Goal: Contribute content: Contribute content

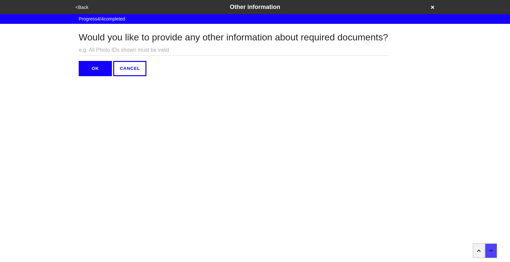
click at [86, 74] on button "OK" at bounding box center [95, 68] width 33 height 15
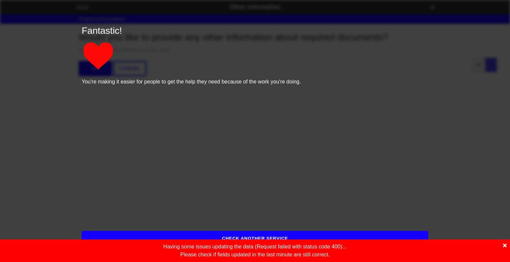
click at [504, 246] on icon at bounding box center [505, 246] width 4 height 4
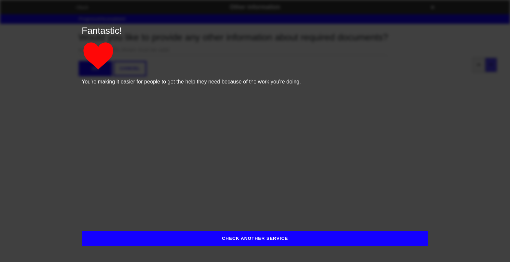
click at [277, 241] on button "CHECK ANOTHER SERVICE" at bounding box center [255, 238] width 346 height 15
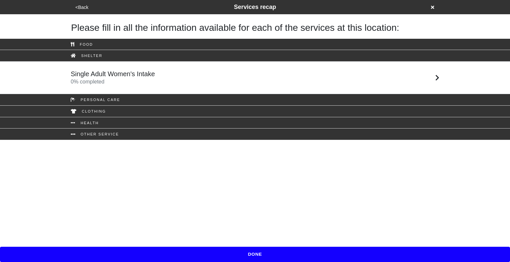
click at [432, 8] on icon at bounding box center [432, 7] width 3 height 3
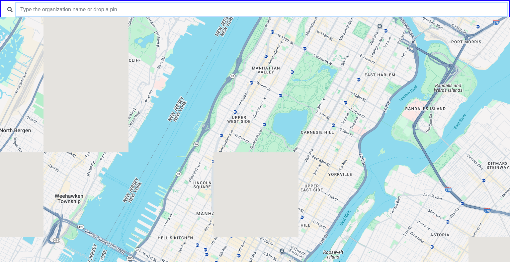
click at [267, 6] on input "text" at bounding box center [261, 9] width 490 height 13
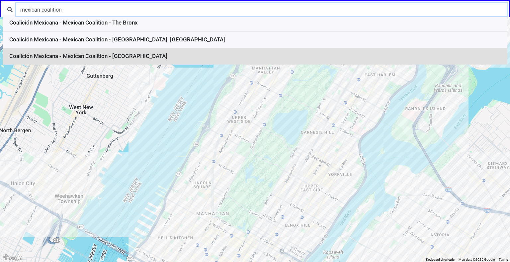
type input "mexican coalition"
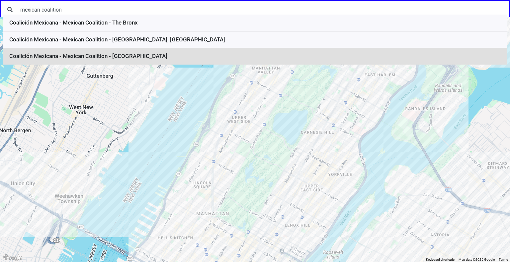
click at [183, 53] on li "Coalición Mexicana - Mexican Coalition - Brooklyn" at bounding box center [255, 56] width 504 height 17
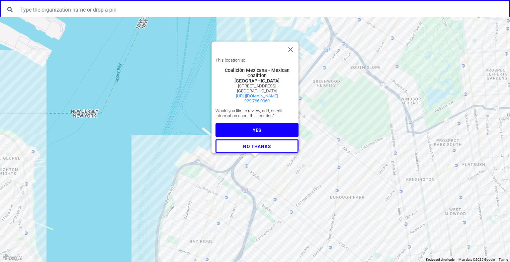
click at [252, 128] on span "YES" at bounding box center [256, 130] width 9 height 5
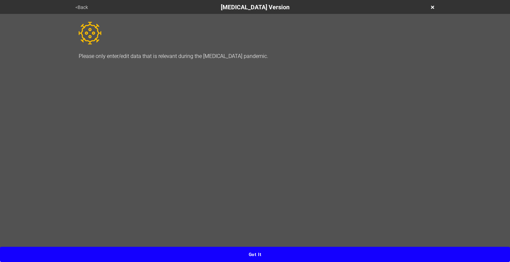
click at [264, 260] on button "Got it" at bounding box center [255, 254] width 510 height 15
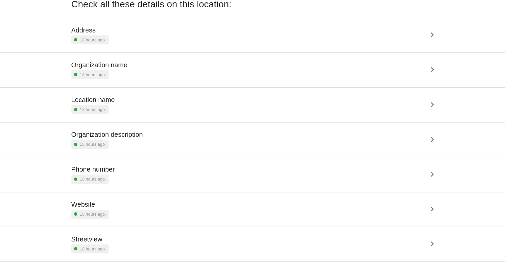
scroll to position [47, 0]
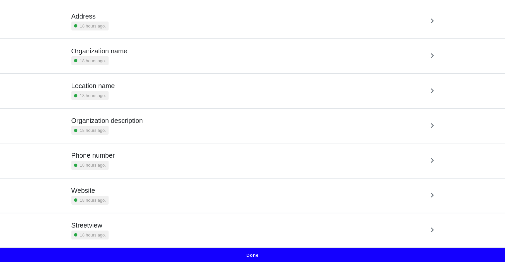
click at [196, 29] on div "Address 18 hours ago." at bounding box center [252, 21] width 362 height 18
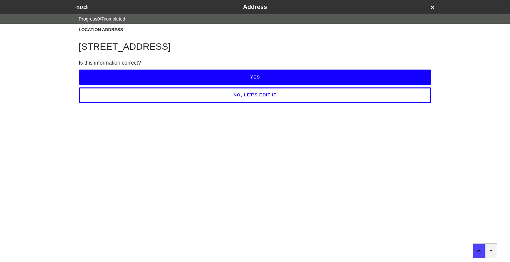
click at [492, 248] on button "button" at bounding box center [491, 251] width 12 height 15
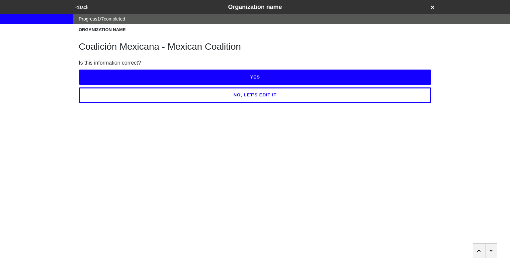
click at [492, 248] on button "button" at bounding box center [491, 251] width 12 height 15
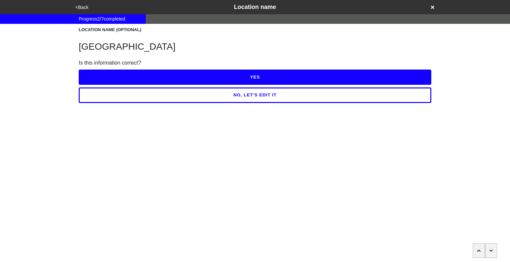
click at [492, 248] on button "button" at bounding box center [491, 251] width 12 height 15
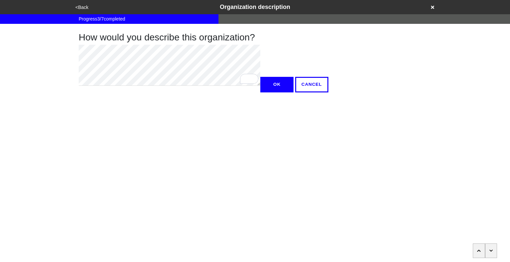
click at [260, 92] on button "OK" at bounding box center [276, 84] width 33 height 15
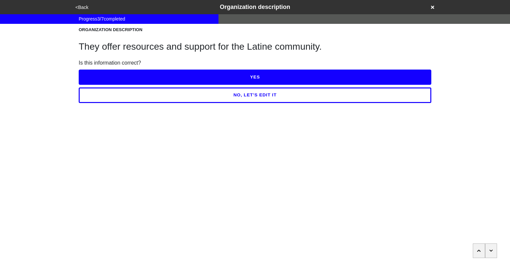
click at [268, 76] on button "YES" at bounding box center [255, 77] width 352 height 15
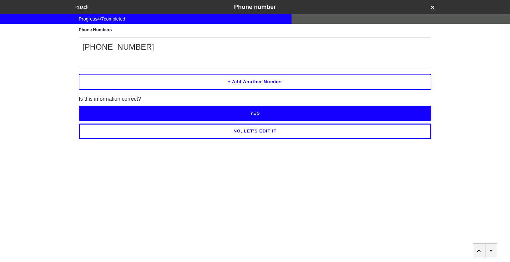
click at [491, 252] on icon "button" at bounding box center [491, 251] width 4 height 4
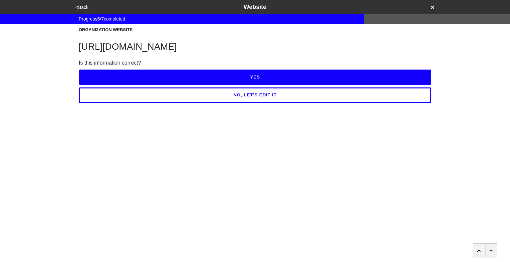
click at [491, 252] on icon "button" at bounding box center [491, 251] width 4 height 4
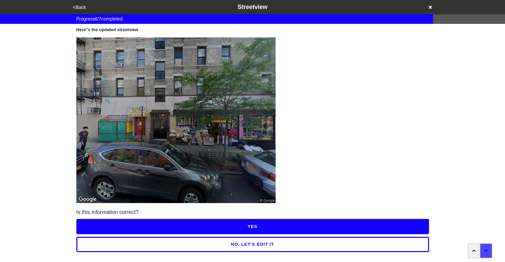
click at [292, 226] on button "YES" at bounding box center [252, 226] width 352 height 15
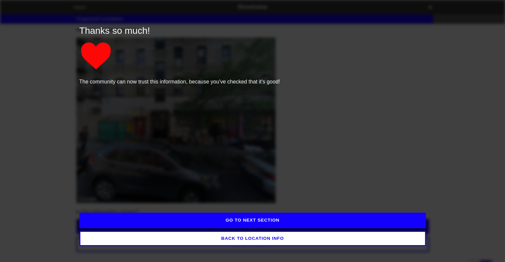
click at [252, 222] on button "GO TO NEXT SECTION" at bounding box center [252, 220] width 346 height 15
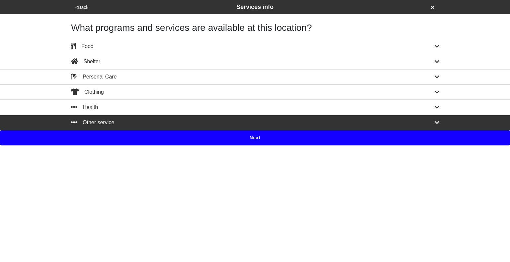
click at [257, 138] on button "Next" at bounding box center [255, 137] width 510 height 15
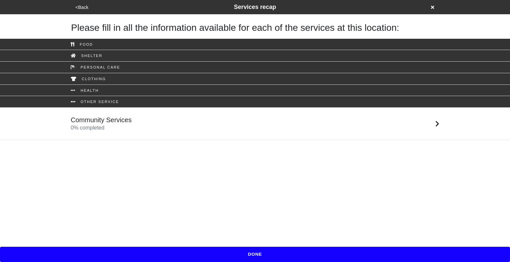
click at [228, 120] on div "Community Services 0 % completed" at bounding box center [255, 124] width 378 height 16
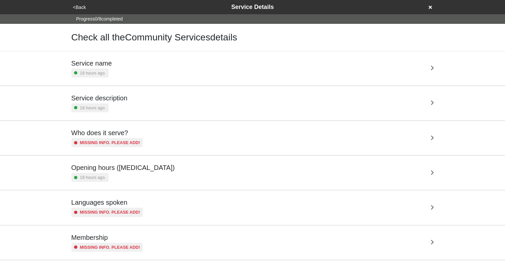
click at [194, 110] on div "Service description 18 hours ago." at bounding box center [252, 103] width 362 height 18
type textarea "x"
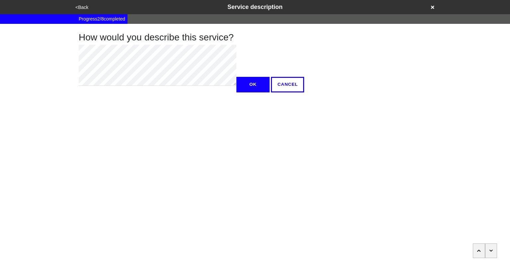
click at [84, 8] on button "<Back" at bounding box center [81, 8] width 17 height 8
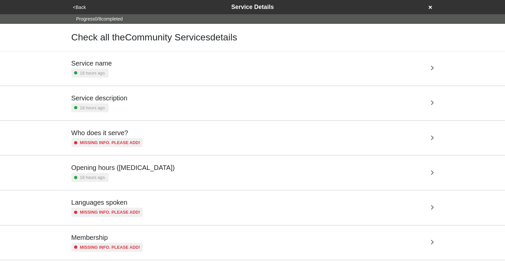
click at [80, 9] on button "<Back" at bounding box center [79, 8] width 17 height 8
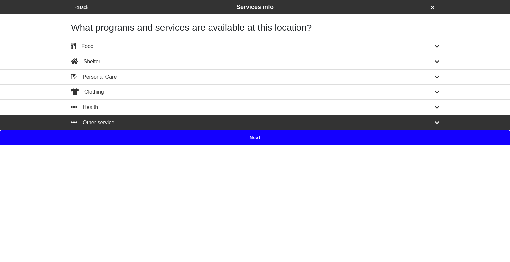
click at [79, 8] on button "<Back" at bounding box center [81, 8] width 17 height 8
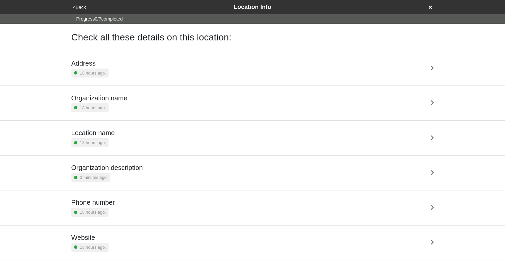
click at [81, 4] on button "<Back" at bounding box center [79, 8] width 17 height 8
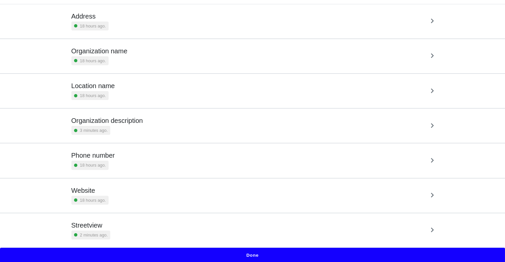
click at [261, 258] on button "Done" at bounding box center [252, 255] width 505 height 15
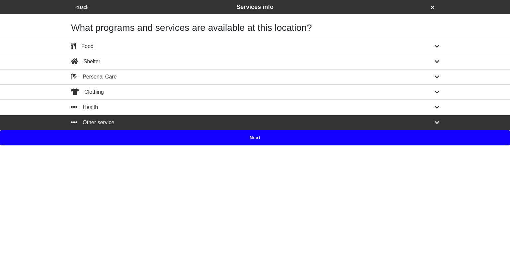
click at [437, 124] on icon at bounding box center [436, 122] width 5 height 5
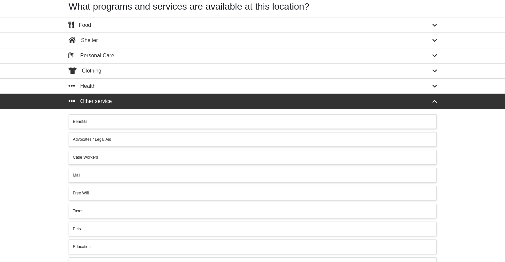
scroll to position [31, 0]
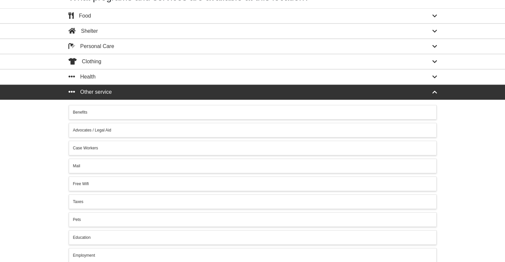
click at [116, 129] on div "Advocates / Legal Aid" at bounding box center [252, 130] width 359 height 6
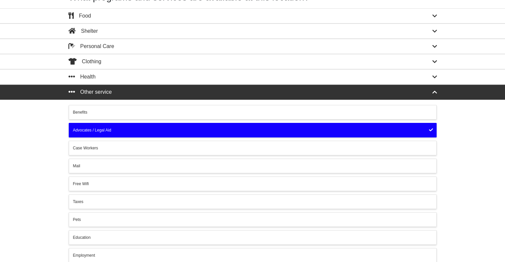
click at [131, 111] on div "Benefits" at bounding box center [252, 112] width 359 height 6
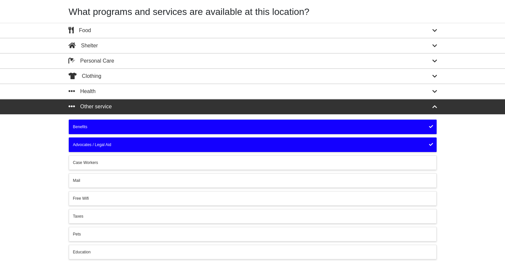
scroll to position [13, 0]
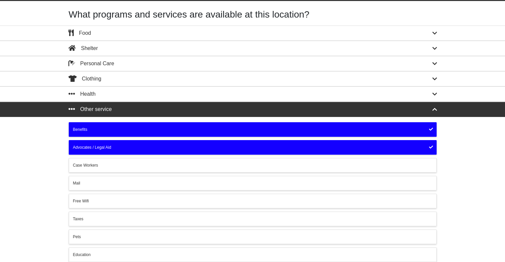
click at [138, 94] on div "Health" at bounding box center [252, 94] width 378 height 8
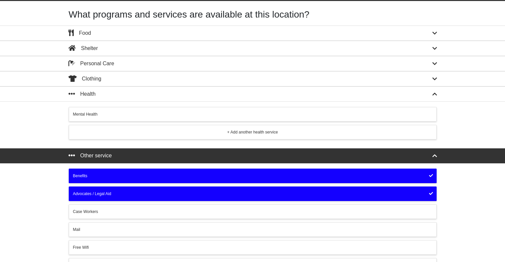
click at [241, 129] on div "+ Add another health service" at bounding box center [252, 132] width 359 height 6
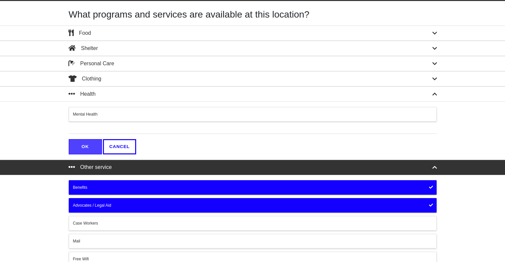
click at [185, 128] on input "text" at bounding box center [253, 129] width 368 height 9
type input "Health Care"
click at [96, 148] on button "OK" at bounding box center [85, 146] width 33 height 15
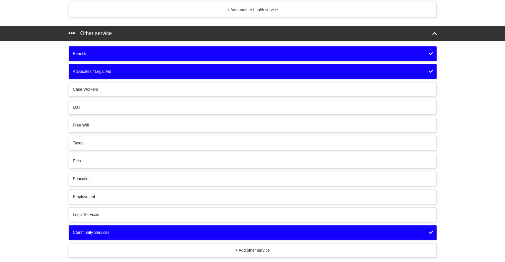
scroll to position [170, 0]
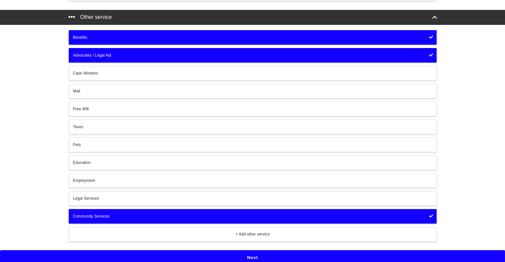
click at [256, 255] on button "Next" at bounding box center [252, 257] width 505 height 15
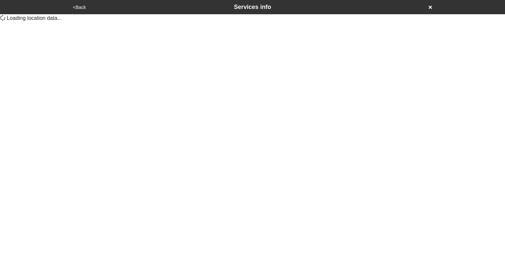
scroll to position [0, 0]
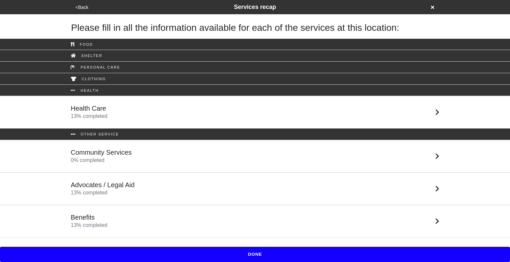
click at [204, 106] on div "Health Care 13 % completed" at bounding box center [255, 112] width 378 height 16
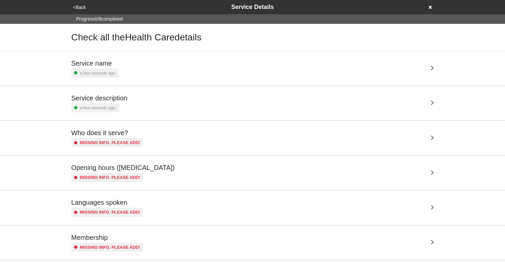
click at [79, 7] on button "<Back" at bounding box center [79, 8] width 17 height 8
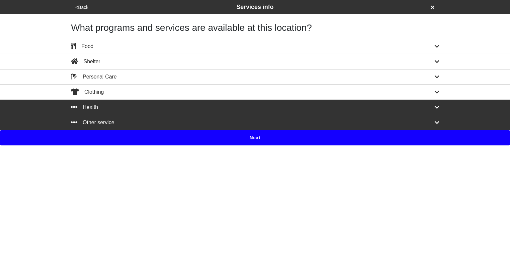
click at [308, 107] on div "Health" at bounding box center [255, 108] width 378 height 8
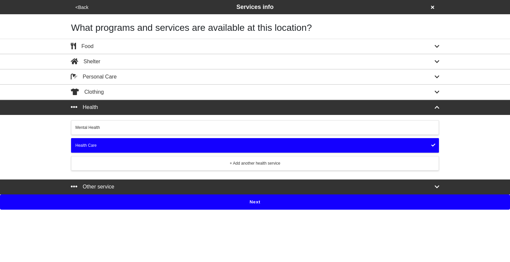
click at [432, 146] on div "Health Care" at bounding box center [254, 146] width 359 height 6
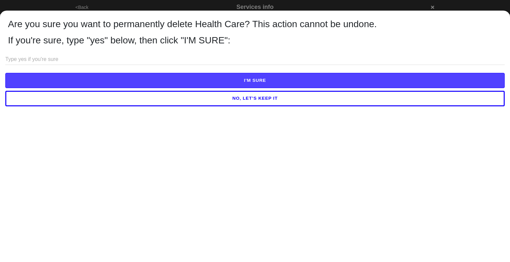
click at [249, 58] on input "text" at bounding box center [254, 59] width 499 height 11
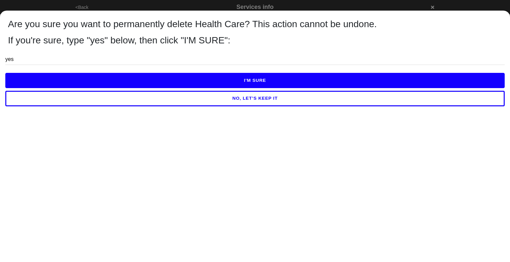
type input "yes"
click at [264, 80] on button "I'M SURE" at bounding box center [254, 80] width 499 height 15
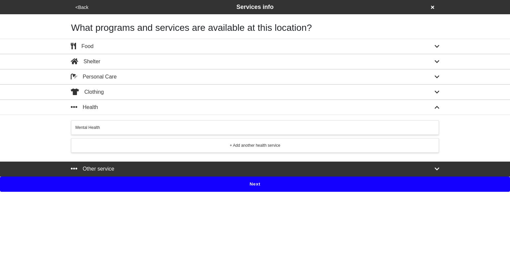
click at [212, 144] on div "+ Add another health service" at bounding box center [254, 146] width 359 height 6
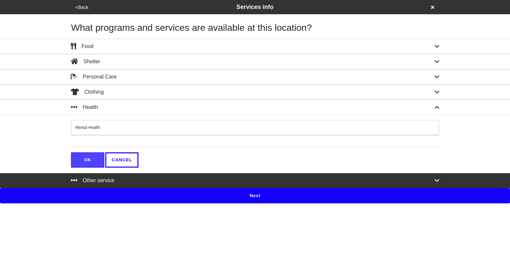
click at [206, 141] on input "text" at bounding box center [255, 142] width 368 height 9
type input "Healthcare"
click at [87, 160] on button "OK" at bounding box center [87, 160] width 33 height 15
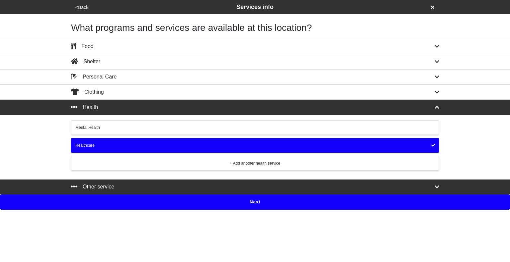
click at [237, 201] on button "Next" at bounding box center [255, 202] width 510 height 15
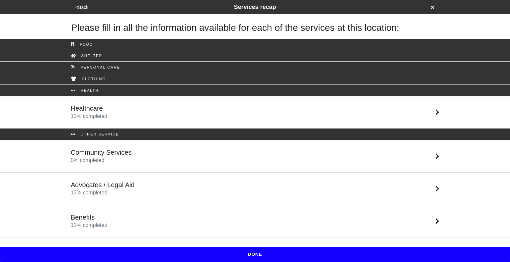
click at [158, 111] on div "Healthcare 13 % completed" at bounding box center [255, 112] width 378 height 16
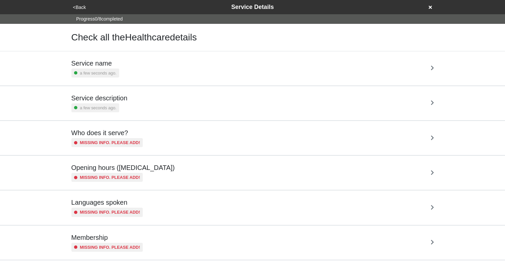
click at [199, 103] on div "Service description a few seconds ago." at bounding box center [252, 103] width 362 height 18
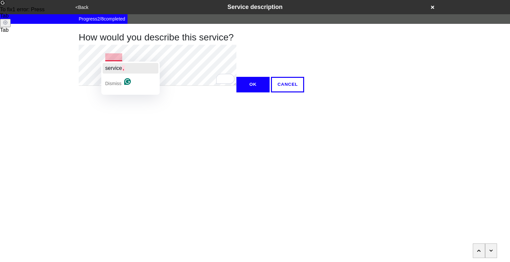
click at [121, 69] on span "service" at bounding box center [113, 68] width 17 height 6
type textarea "x"
click at [236, 92] on button "OK" at bounding box center [252, 84] width 33 height 15
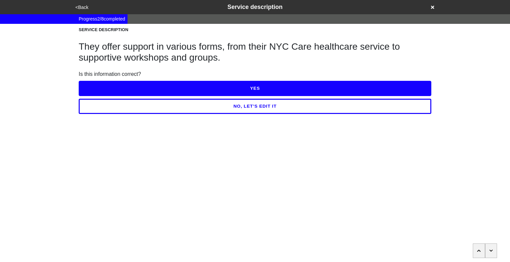
click at [189, 86] on button "YES" at bounding box center [255, 88] width 352 height 15
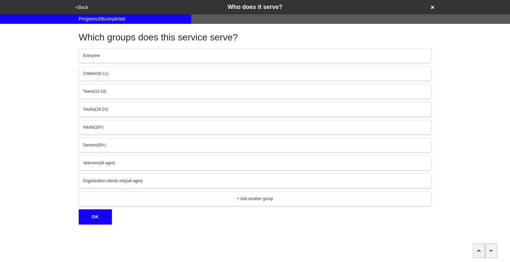
click at [487, 249] on button "button" at bounding box center [491, 251] width 12 height 15
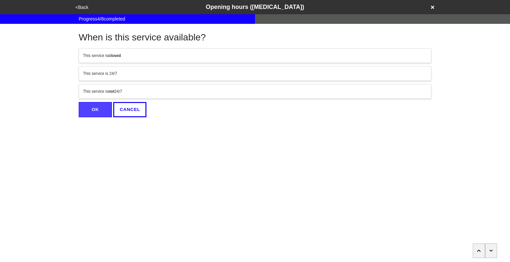
click at [191, 89] on div "This service is not 24/7" at bounding box center [255, 92] width 344 height 6
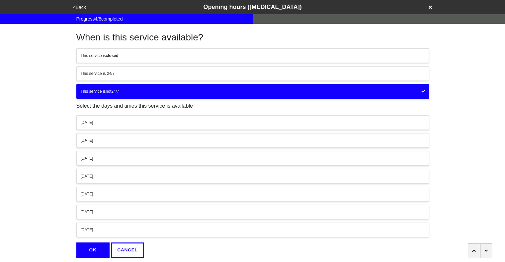
click at [154, 121] on div "[DATE]" at bounding box center [253, 123] width 344 height 6
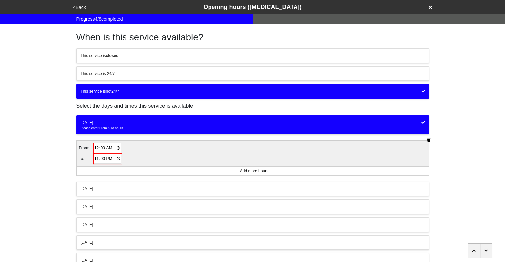
click at [96, 148] on input "00:00" at bounding box center [108, 149] width 28 height 10
type input "09:00"
click at [96, 156] on input "23:00" at bounding box center [108, 159] width 28 height 10
type input "18:00"
click at [109, 186] on div "[DATE]" at bounding box center [253, 188] width 344 height 6
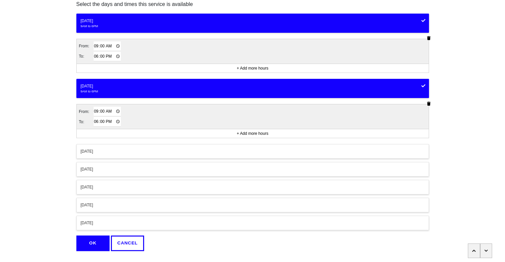
scroll to position [102, 0]
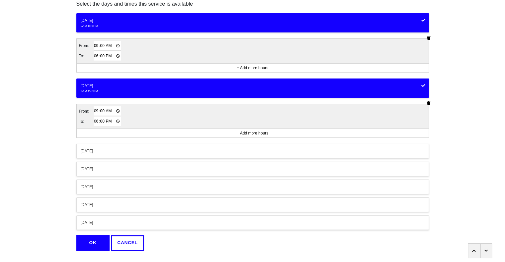
click at [112, 173] on button "[DATE]" at bounding box center [252, 169] width 352 height 15
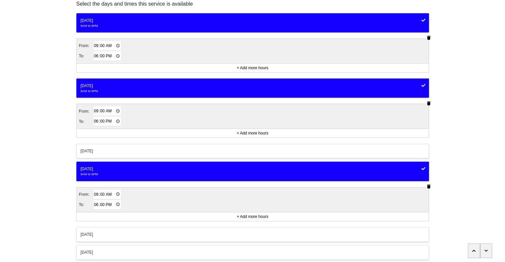
click at [146, 233] on div "[DATE]" at bounding box center [253, 235] width 344 height 6
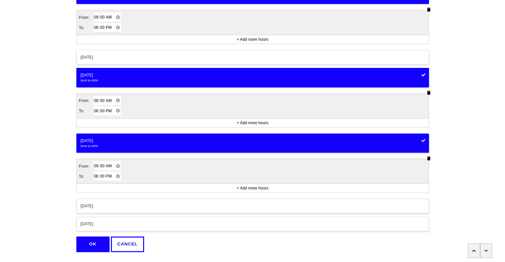
scroll to position [210, 0]
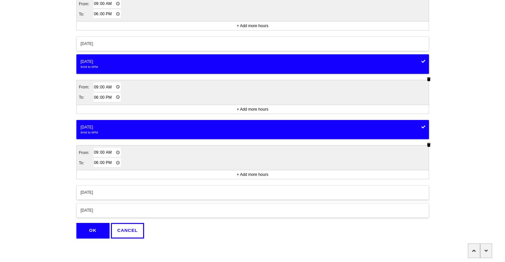
click at [177, 190] on div "[DATE]" at bounding box center [253, 193] width 344 height 6
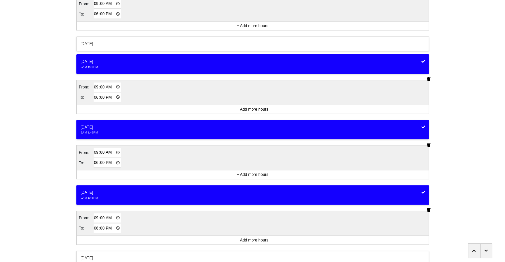
click at [94, 225] on input "18:00" at bounding box center [108, 229] width 28 height 10
type input "17:00"
click at [55, 175] on div "<Back Opening hours (coronavirus) Progress 4 / 8 completed When is this service…" at bounding box center [252, 38] width 505 height 496
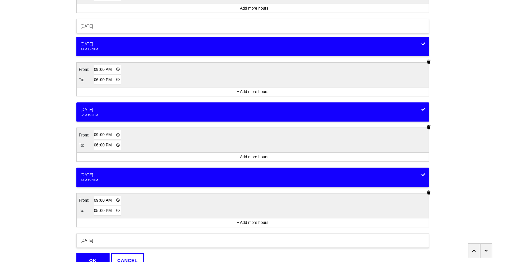
scroll to position [257, 0]
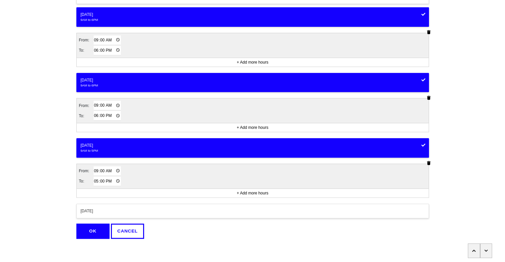
click at [95, 230] on button "OK" at bounding box center [92, 231] width 33 height 15
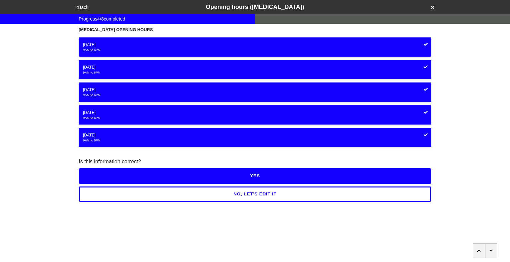
click at [246, 177] on button "YES" at bounding box center [255, 176] width 352 height 15
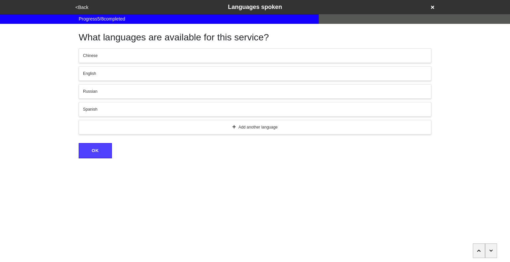
click at [158, 109] on div "Spanish" at bounding box center [255, 109] width 344 height 6
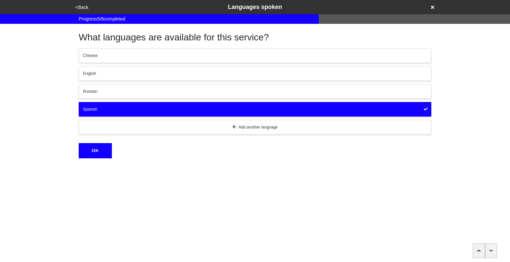
click at [144, 76] on div "English" at bounding box center [255, 74] width 344 height 6
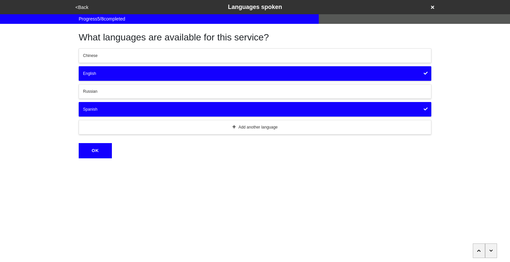
click at [144, 76] on div "English" at bounding box center [255, 74] width 344 height 6
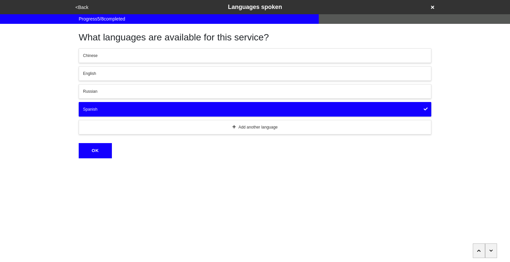
click at [144, 76] on div "English" at bounding box center [255, 74] width 344 height 6
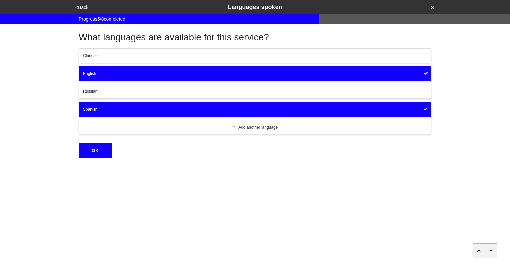
click at [95, 152] on button "OK" at bounding box center [95, 150] width 33 height 15
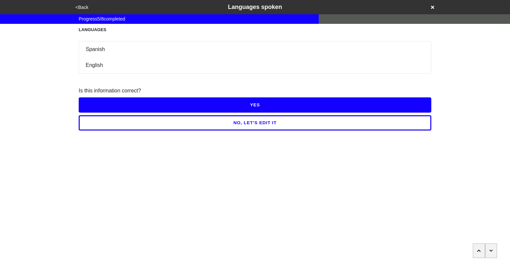
click at [265, 110] on button "YES" at bounding box center [255, 105] width 352 height 15
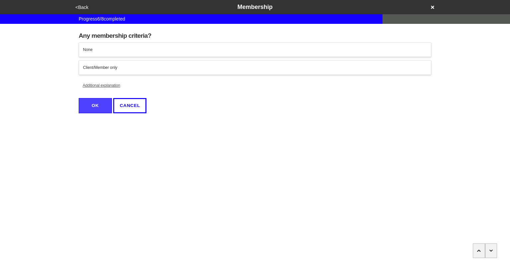
click at [273, 72] on button "Client/Member only" at bounding box center [255, 67] width 352 height 15
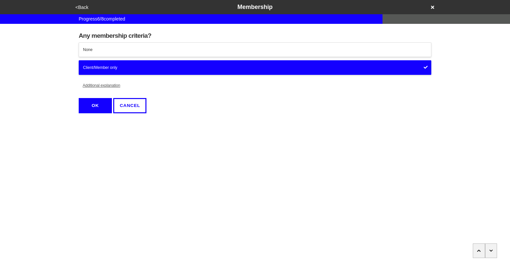
click at [86, 109] on button "OK" at bounding box center [95, 105] width 33 height 15
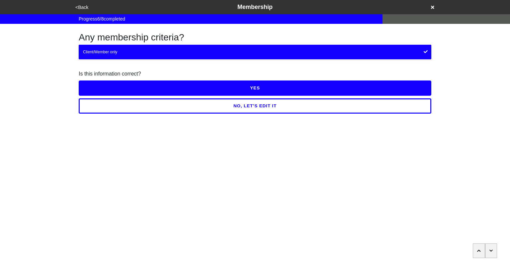
click at [248, 85] on button "YES" at bounding box center [255, 88] width 352 height 15
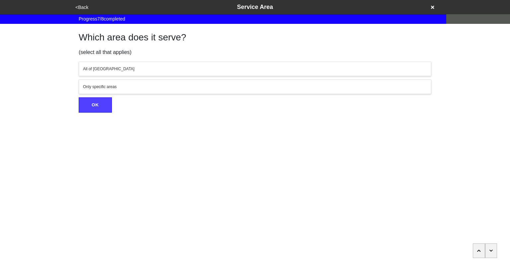
click at [253, 73] on button "All of [GEOGRAPHIC_DATA]" at bounding box center [255, 69] width 352 height 15
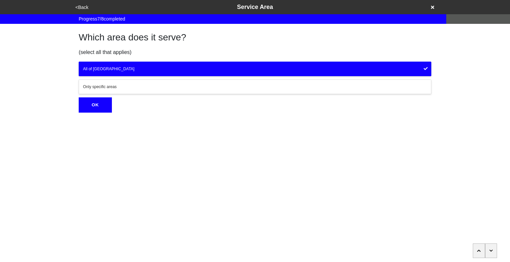
click at [101, 107] on button "OK" at bounding box center [95, 105] width 33 height 15
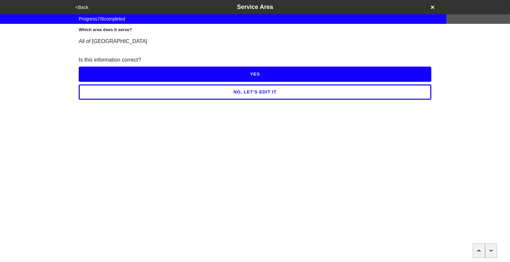
click at [244, 74] on button "YES" at bounding box center [255, 74] width 352 height 15
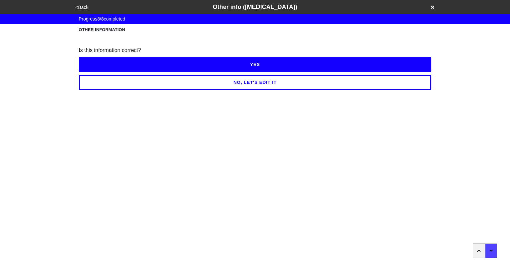
click at [260, 66] on button "YES" at bounding box center [255, 64] width 352 height 15
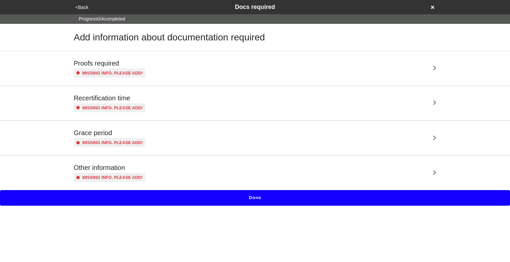
click at [239, 68] on div "Proofs required Missing info. Please add!" at bounding box center [255, 68] width 362 height 18
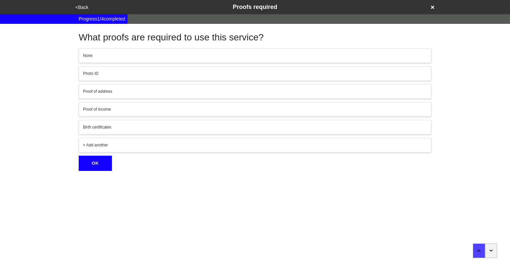
click at [491, 255] on button "button" at bounding box center [491, 251] width 12 height 15
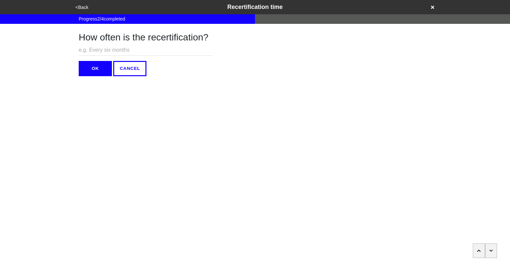
click at [491, 255] on button "button" at bounding box center [491, 251] width 12 height 15
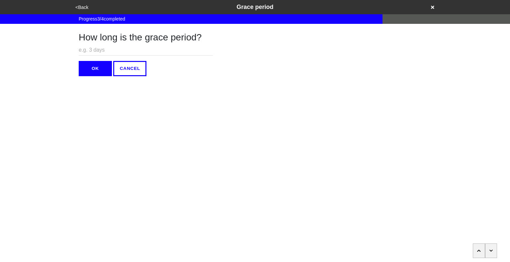
click at [491, 255] on button "button" at bounding box center [491, 251] width 12 height 15
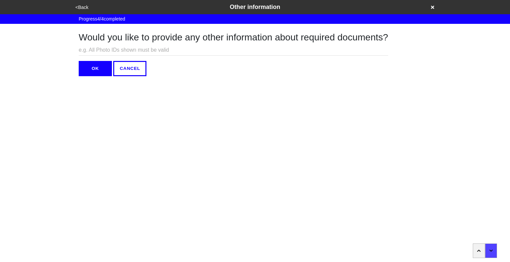
click at [92, 71] on button "OK" at bounding box center [95, 68] width 33 height 15
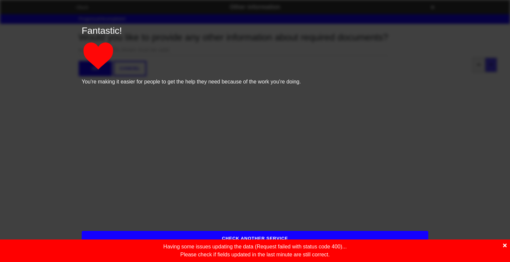
click at [505, 248] on icon at bounding box center [505, 245] width 4 height 5
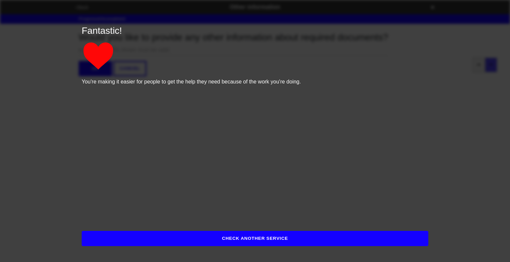
click at [303, 240] on button "CHECK ANOTHER SERVICE" at bounding box center [255, 238] width 346 height 15
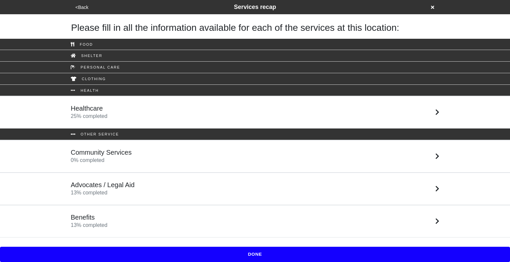
click at [212, 154] on div "Community Services 0 % completed" at bounding box center [255, 157] width 378 height 16
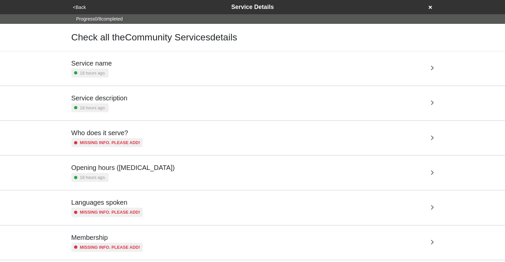
click at [174, 103] on div "Service description 18 hours ago." at bounding box center [252, 103] width 362 height 18
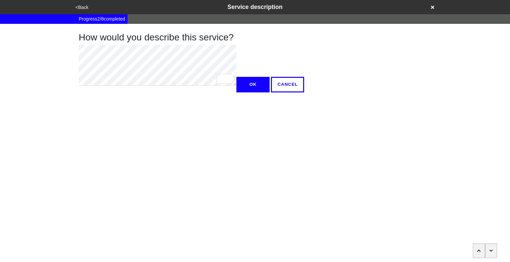
type textarea "x"
click at [236, 92] on button "OK" at bounding box center [252, 84] width 33 height 15
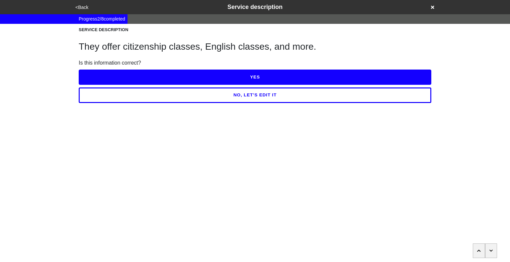
click at [214, 77] on button "YES" at bounding box center [255, 77] width 352 height 15
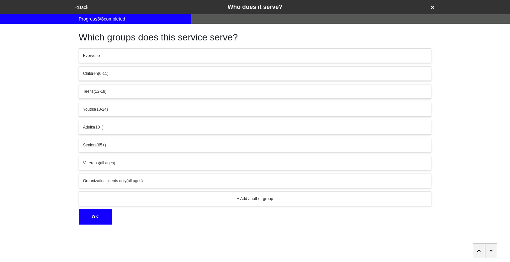
click at [492, 251] on button "button" at bounding box center [491, 251] width 12 height 15
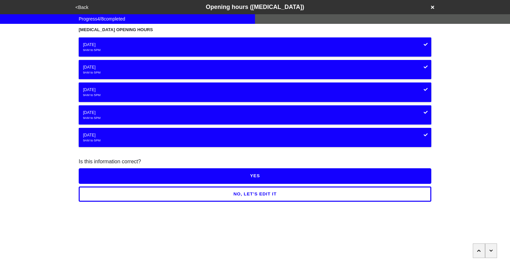
click at [314, 197] on button "NO, LET'S EDIT IT" at bounding box center [255, 194] width 352 height 15
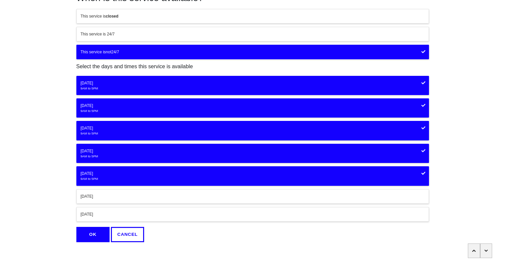
scroll to position [44, 0]
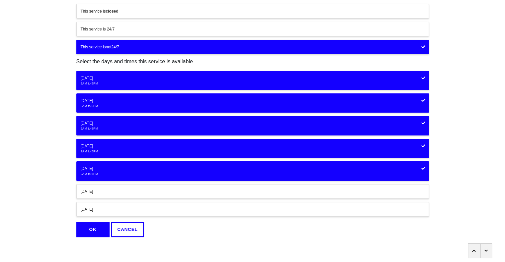
click at [264, 172] on div "9AM to 5PM" at bounding box center [253, 174] width 344 height 5
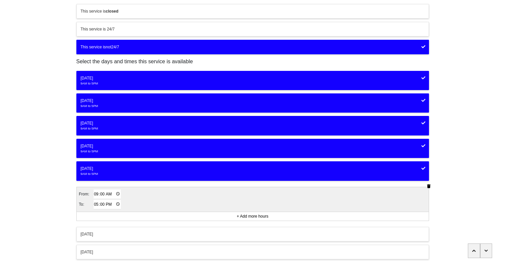
click at [429, 185] on icon "button" at bounding box center [429, 186] width 4 height 4
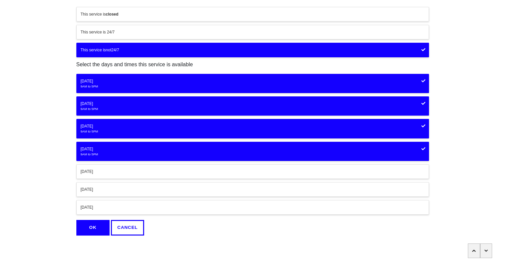
scroll to position [40, 0]
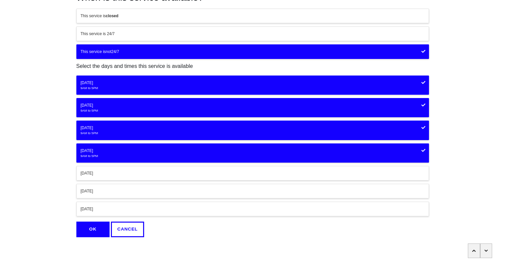
click at [424, 150] on icon at bounding box center [423, 151] width 4 height 4
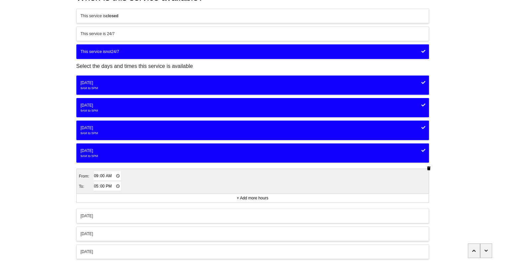
click at [429, 167] on icon "button" at bounding box center [429, 169] width 4 height 4
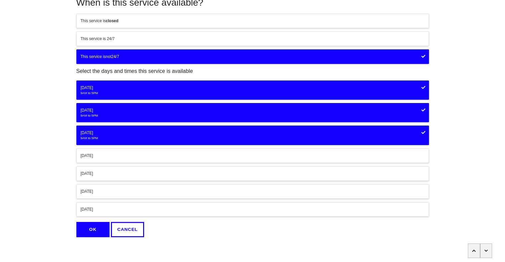
click at [422, 132] on icon at bounding box center [423, 133] width 4 height 4
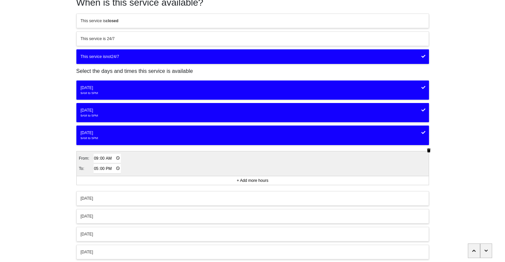
click at [430, 150] on icon "button" at bounding box center [429, 151] width 4 height 4
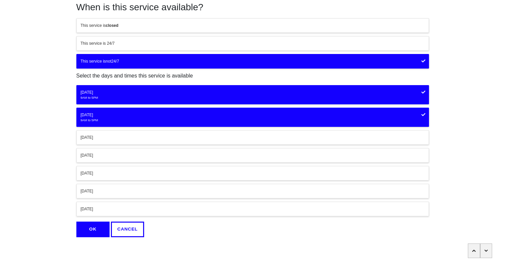
click at [422, 115] on icon at bounding box center [423, 114] width 4 height 3
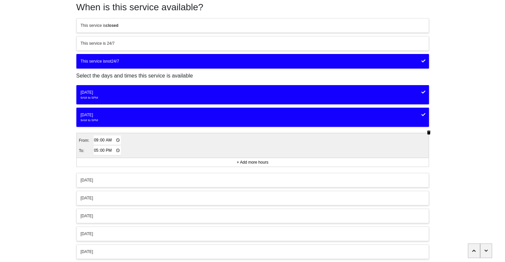
click at [428, 130] on button "button" at bounding box center [429, 132] width 8 height 7
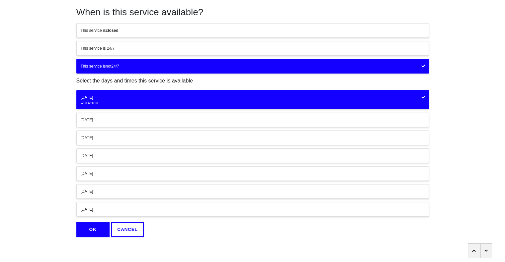
click at [407, 101] on div "9AM to 5PM" at bounding box center [253, 103] width 344 height 5
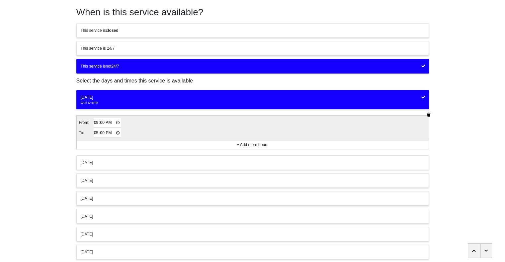
click at [94, 131] on input "17:00" at bounding box center [108, 133] width 28 height 10
type input "18:00"
click at [107, 162] on div "[DATE]" at bounding box center [253, 163] width 344 height 6
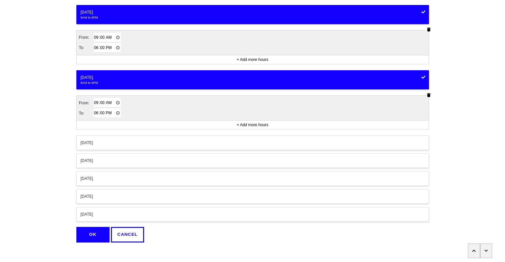
scroll to position [115, 0]
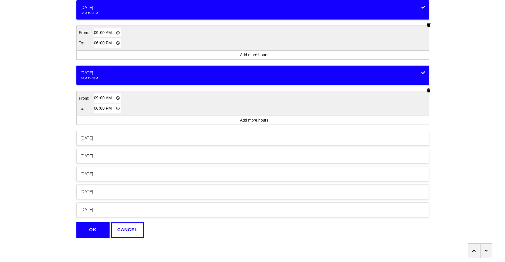
click at [110, 154] on div "[DATE]" at bounding box center [253, 156] width 344 height 6
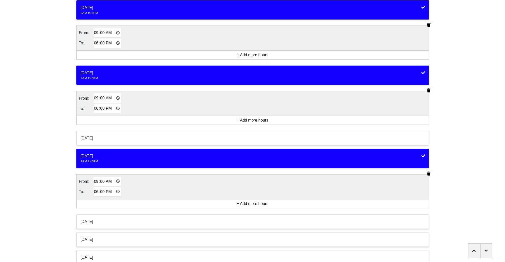
click at [152, 221] on div "[DATE]" at bounding box center [253, 222] width 344 height 6
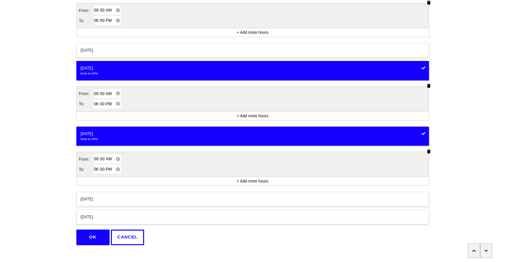
scroll to position [205, 0]
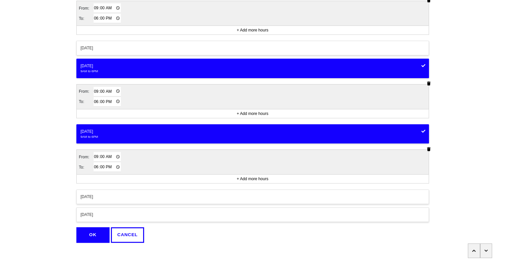
click at [109, 196] on div "[DATE]" at bounding box center [253, 197] width 344 height 6
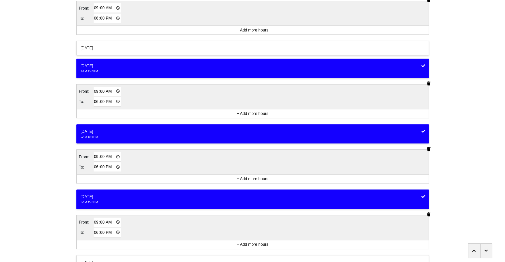
click at [94, 231] on input "18:00" at bounding box center [108, 233] width 28 height 10
type input "17:00"
click at [58, 214] on div "<Back Opening hours (coronavirus) Progress 4 / 8 completed When is this service…" at bounding box center [252, 43] width 505 height 496
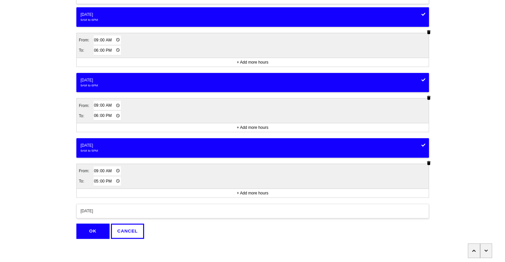
click at [98, 227] on button "OK" at bounding box center [92, 231] width 33 height 15
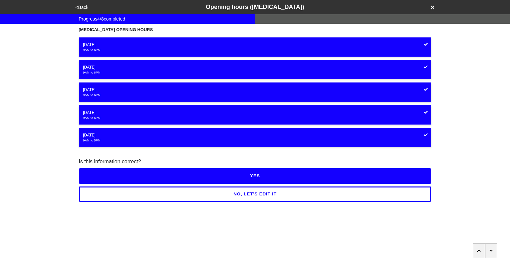
click at [250, 175] on button "YES" at bounding box center [255, 176] width 352 height 15
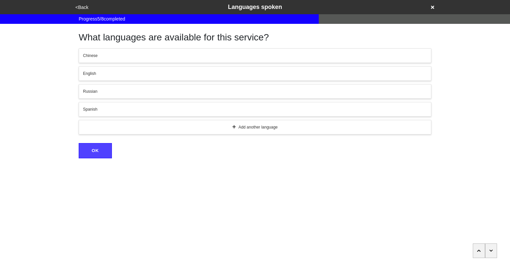
click at [137, 110] on div "Spanish" at bounding box center [255, 109] width 344 height 6
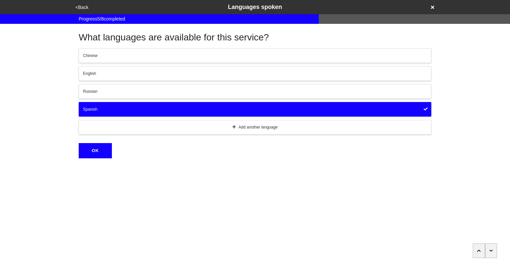
click at [116, 71] on div "English" at bounding box center [255, 74] width 344 height 6
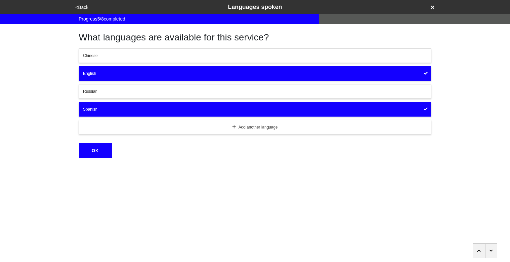
click at [104, 156] on button "OK" at bounding box center [95, 150] width 33 height 15
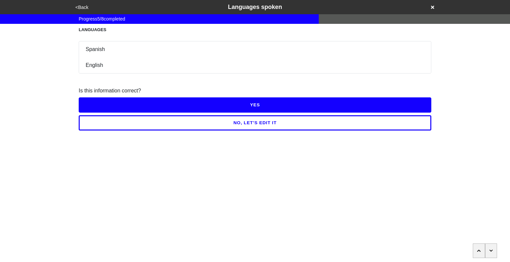
click at [257, 104] on button "YES" at bounding box center [255, 105] width 352 height 15
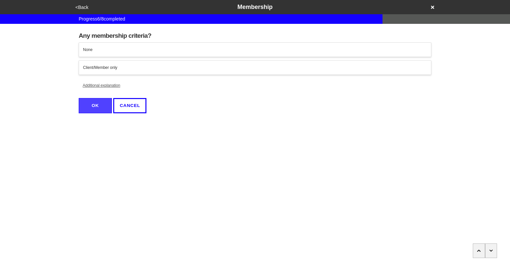
click at [257, 70] on div "Client/Member only" at bounding box center [255, 68] width 344 height 6
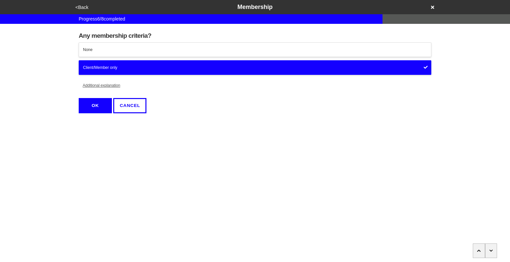
click at [97, 107] on button "OK" at bounding box center [95, 105] width 33 height 15
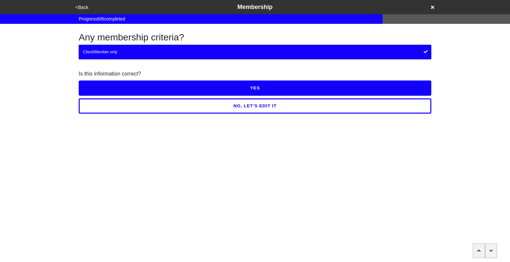
click at [264, 88] on button "YES" at bounding box center [255, 88] width 352 height 15
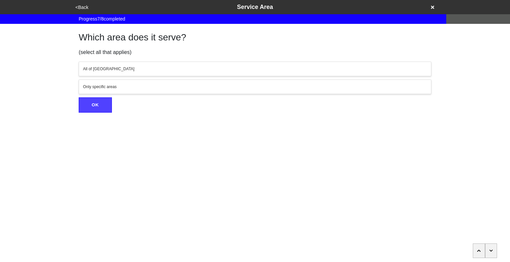
click at [287, 69] on div "All of [GEOGRAPHIC_DATA]" at bounding box center [255, 69] width 344 height 6
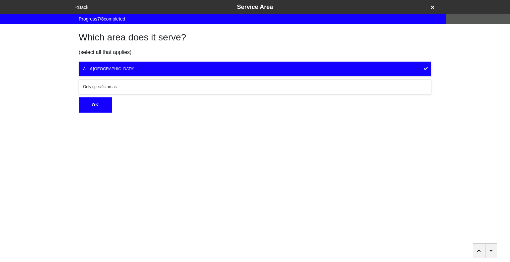
click at [100, 102] on button "OK" at bounding box center [95, 105] width 33 height 15
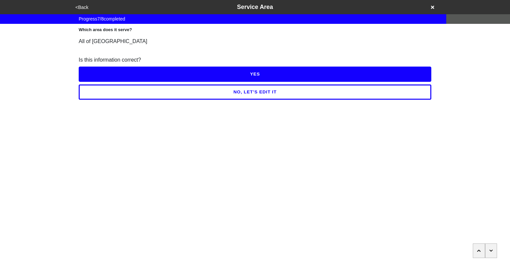
click at [188, 78] on button "YES" at bounding box center [255, 74] width 352 height 15
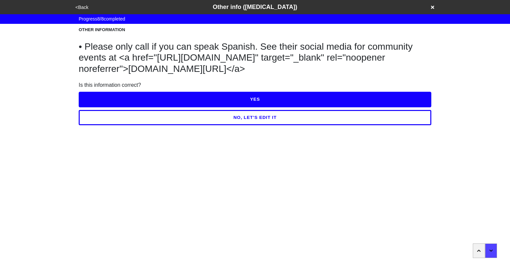
click at [310, 125] on button "NO, LET'S EDIT IT" at bounding box center [255, 117] width 352 height 15
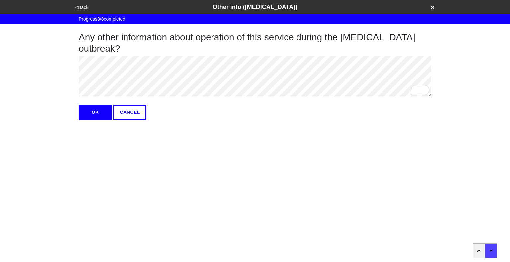
click at [105, 111] on button "OK" at bounding box center [95, 112] width 33 height 15
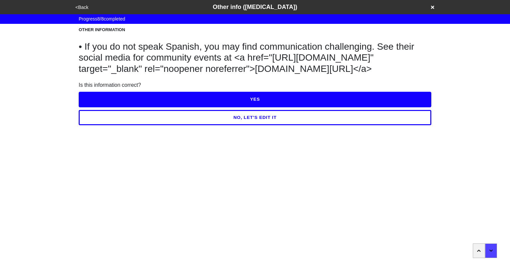
click at [252, 106] on button "YES" at bounding box center [255, 99] width 352 height 15
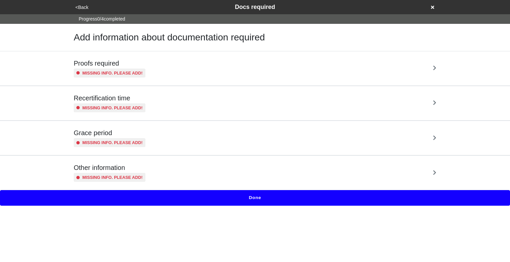
click at [82, 8] on button "<Back" at bounding box center [81, 8] width 17 height 8
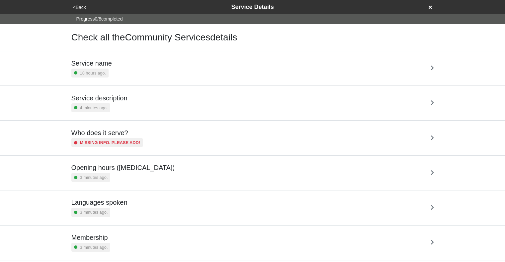
click at [200, 77] on div "Service name 18 hours ago." at bounding box center [252, 68] width 362 height 18
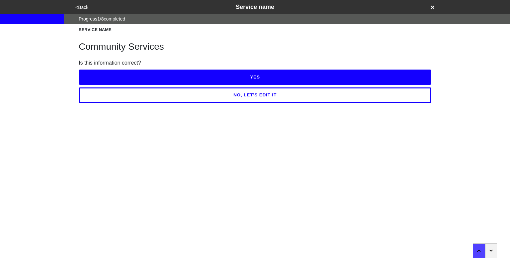
click at [494, 251] on button "button" at bounding box center [491, 251] width 12 height 15
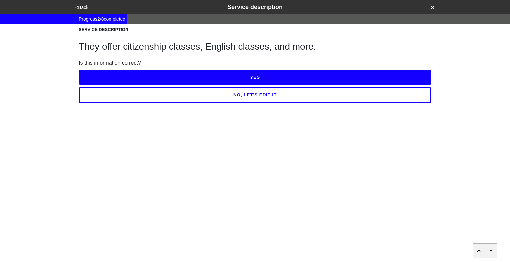
click at [494, 251] on button "button" at bounding box center [491, 251] width 12 height 15
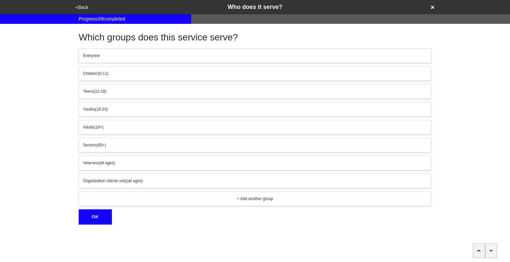
click at [494, 251] on button "button" at bounding box center [491, 251] width 12 height 15
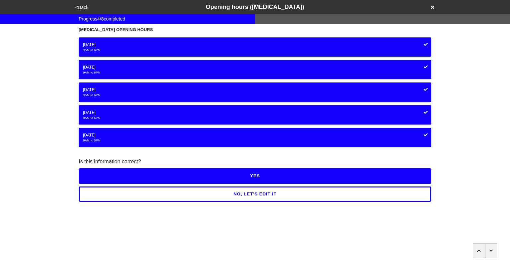
click at [494, 251] on button "button" at bounding box center [491, 251] width 12 height 15
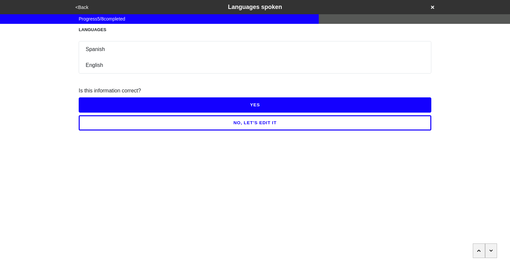
click at [494, 251] on button "button" at bounding box center [491, 251] width 12 height 15
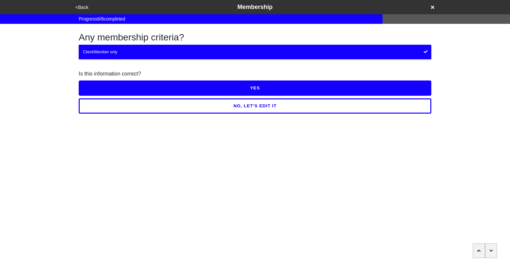
click at [494, 251] on button "button" at bounding box center [491, 251] width 12 height 15
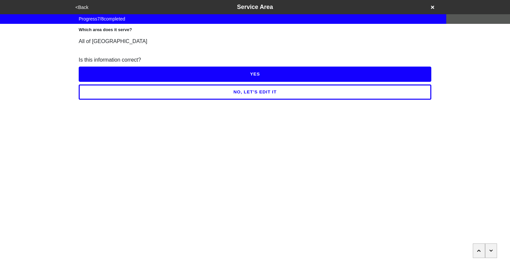
click at [494, 251] on button "button" at bounding box center [491, 251] width 12 height 15
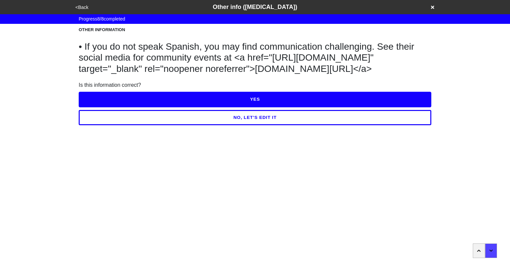
drag, startPoint x: 373, startPoint y: 84, endPoint x: 87, endPoint y: 49, distance: 288.1
click at [87, 49] on h1 "• If you do not speak Spanish, you may find communication challenging. See thei…" at bounding box center [255, 58] width 352 height 34
copy h1 "If you do not speak Spanish, you may find communication challenging. See their …"
click at [82, 8] on button "<Back" at bounding box center [81, 8] width 17 height 8
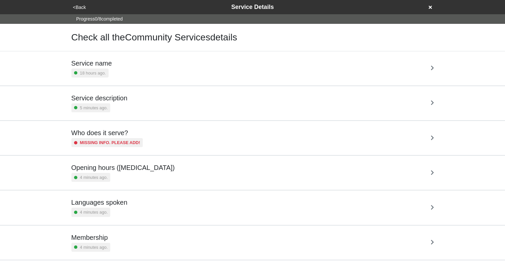
click at [82, 9] on button "<Back" at bounding box center [79, 8] width 17 height 8
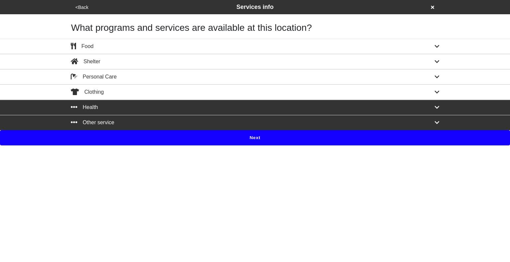
click at [82, 6] on button "<Back" at bounding box center [81, 8] width 17 height 8
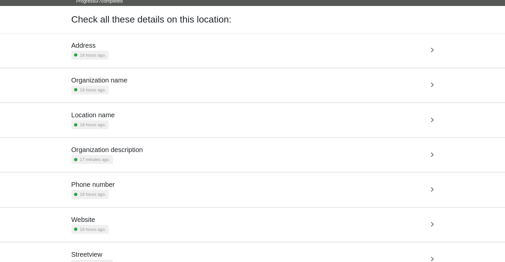
scroll to position [17, 0]
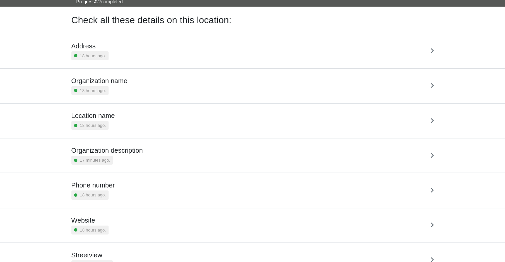
click at [183, 157] on div "Organization description 17 minutes ago." at bounding box center [252, 156] width 362 height 18
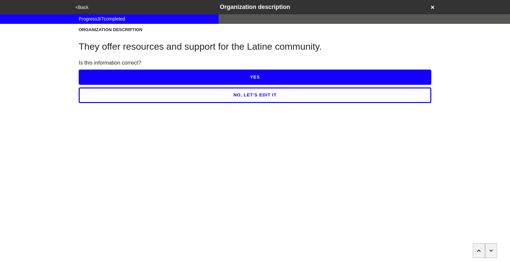
click at [278, 97] on button "NO, LET'S EDIT IT" at bounding box center [255, 95] width 352 height 15
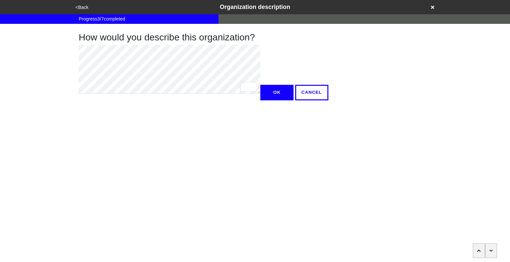
click at [260, 100] on button "OK" at bounding box center [276, 92] width 33 height 15
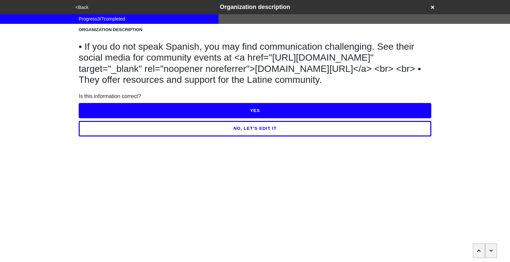
click at [249, 118] on button "YES" at bounding box center [255, 110] width 352 height 15
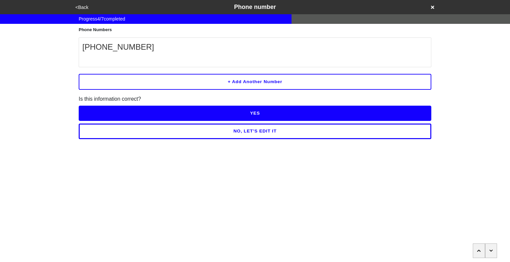
click at [259, 110] on button "YES" at bounding box center [255, 113] width 352 height 15
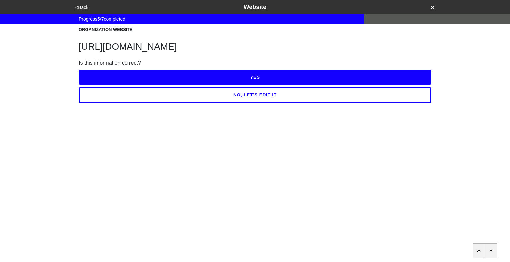
click at [493, 252] on button "button" at bounding box center [491, 251] width 12 height 15
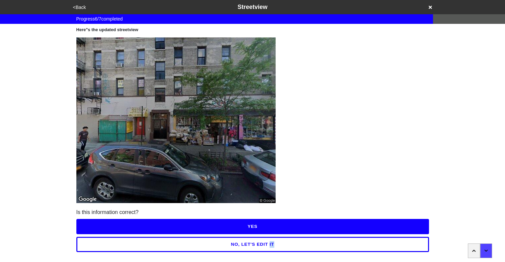
click at [493, 252] on div at bounding box center [479, 251] width 40 height 15
click at [321, 225] on button "YES" at bounding box center [252, 226] width 352 height 15
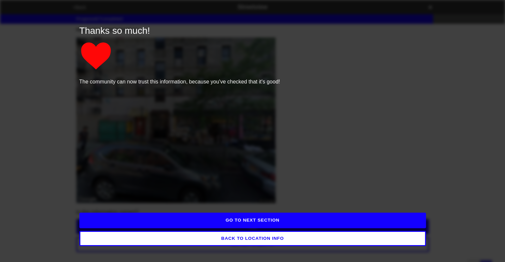
click at [291, 225] on button "GO TO NEXT SECTION" at bounding box center [252, 220] width 346 height 15
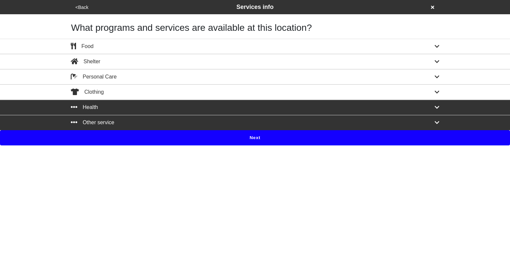
click at [271, 140] on button "Next" at bounding box center [255, 137] width 510 height 15
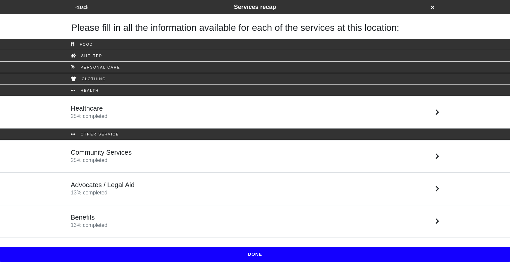
click at [148, 107] on div "Healthcare 25 % completed" at bounding box center [255, 112] width 378 height 16
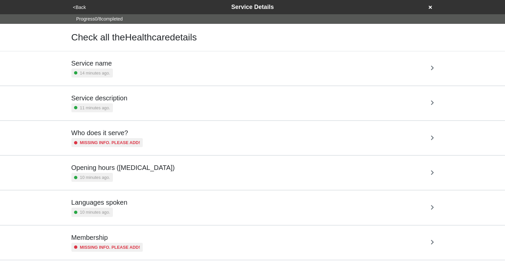
click at [146, 98] on div "Service description 11 minutes ago." at bounding box center [252, 103] width 362 height 18
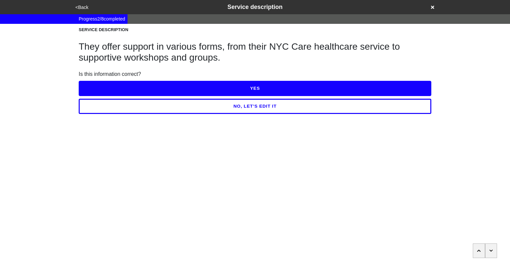
click at [253, 107] on button "NO, LET'S EDIT IT" at bounding box center [255, 106] width 352 height 15
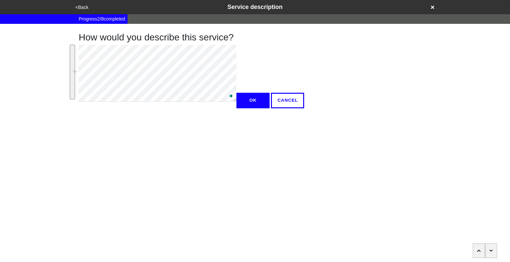
click at [236, 108] on button "OK" at bounding box center [252, 100] width 33 height 15
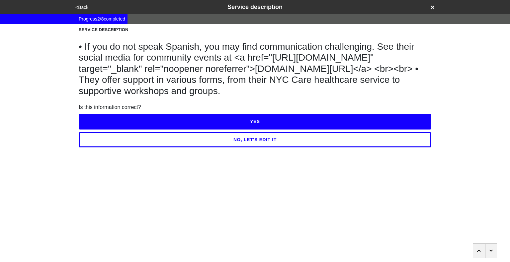
click at [207, 129] on button "YES" at bounding box center [255, 121] width 352 height 15
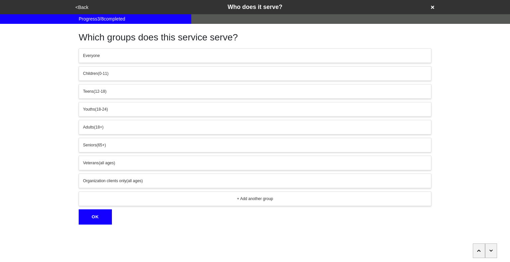
click at [84, 8] on button "<Back" at bounding box center [81, 8] width 17 height 8
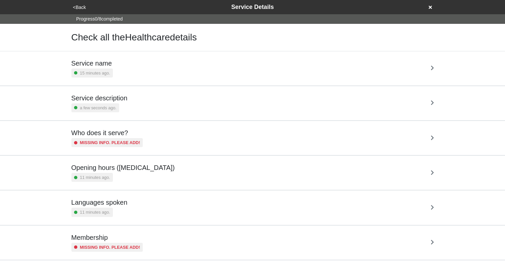
click at [187, 112] on div "Service description a few seconds ago." at bounding box center [252, 103] width 362 height 18
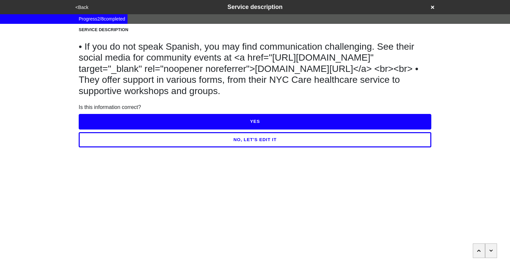
click at [267, 148] on button "NO, LET'S EDIT IT" at bounding box center [255, 139] width 352 height 15
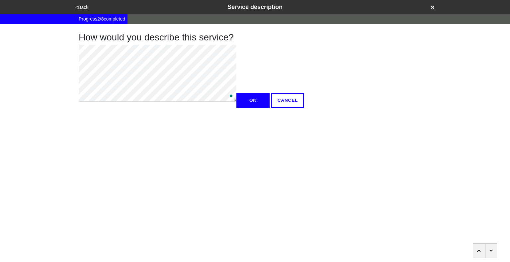
click at [76, 49] on html "<Back Service description Progress 2 / 8 completed How would you describe this …" at bounding box center [255, 67] width 510 height 135
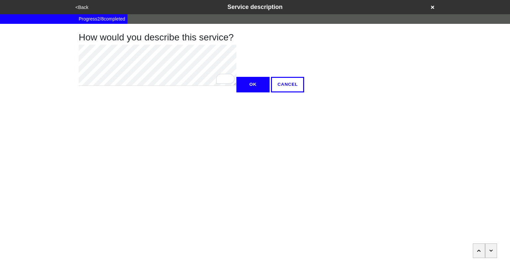
click at [236, 92] on button "OK" at bounding box center [252, 84] width 33 height 15
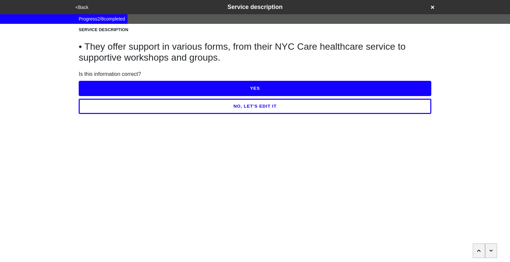
click at [235, 108] on button "NO, LET'S EDIT IT" at bounding box center [255, 106] width 352 height 15
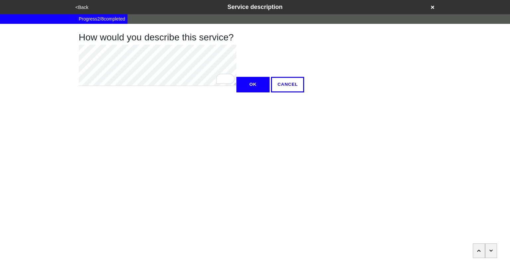
click at [236, 92] on button "OK" at bounding box center [252, 84] width 33 height 15
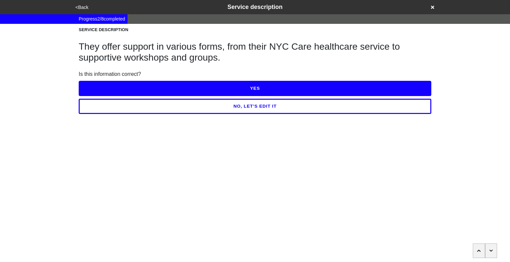
click at [199, 93] on button "YES" at bounding box center [255, 88] width 352 height 15
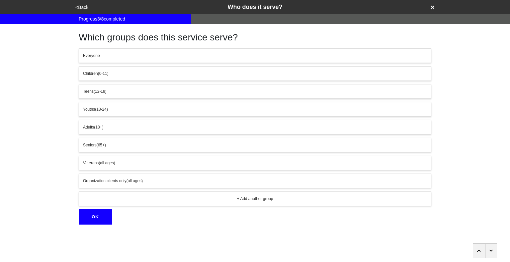
click at [81, 8] on button "<Back" at bounding box center [81, 8] width 17 height 8
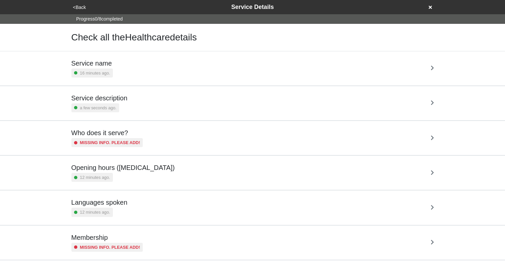
scroll to position [82, 0]
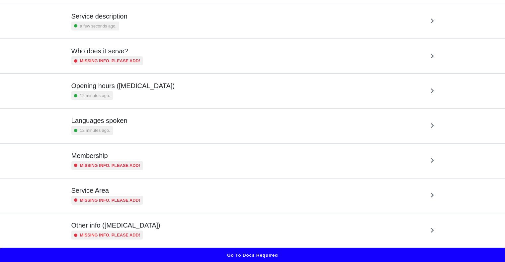
click at [172, 227] on div "Other info (coronavirus) Missing info. Please add!" at bounding box center [252, 231] width 362 height 18
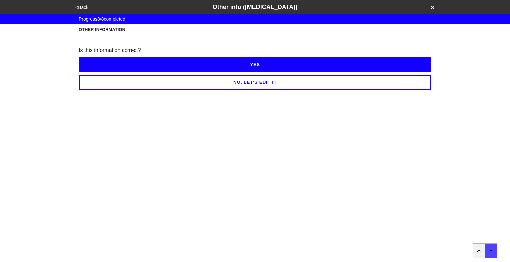
click at [244, 85] on button "NO, LET'S EDIT IT" at bounding box center [255, 82] width 352 height 15
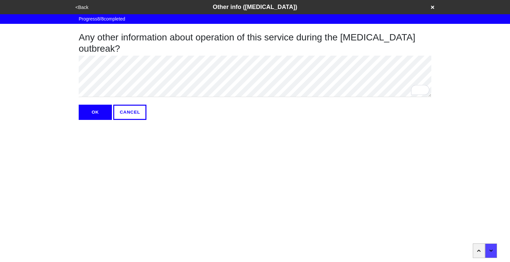
type textarea "x"
click at [92, 117] on button "OK" at bounding box center [95, 112] width 33 height 15
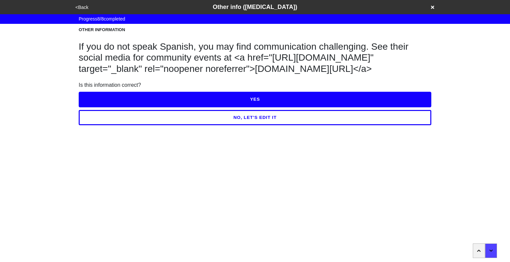
click at [138, 107] on button "YES" at bounding box center [255, 99] width 352 height 15
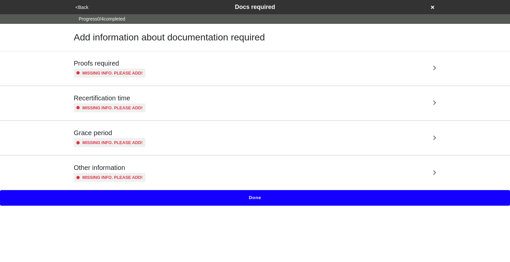
click at [82, 7] on button "<Back" at bounding box center [81, 8] width 17 height 8
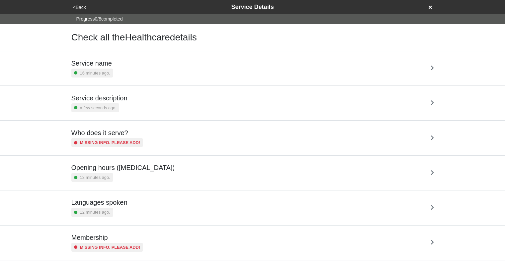
click at [186, 98] on div "Service description a few seconds ago." at bounding box center [252, 103] width 362 height 18
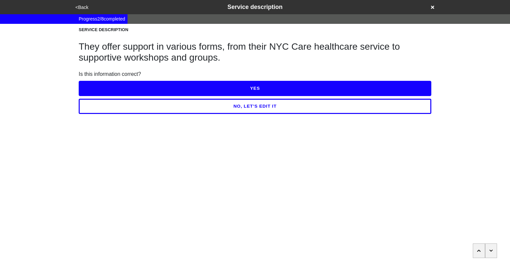
click at [492, 251] on icon "button" at bounding box center [491, 251] width 4 height 4
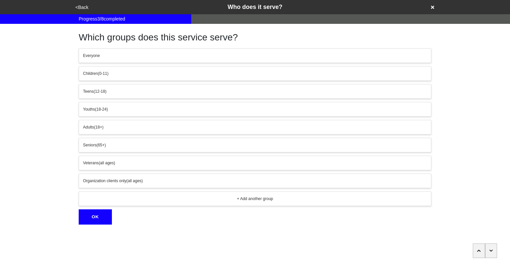
click at [492, 251] on icon "button" at bounding box center [491, 251] width 4 height 4
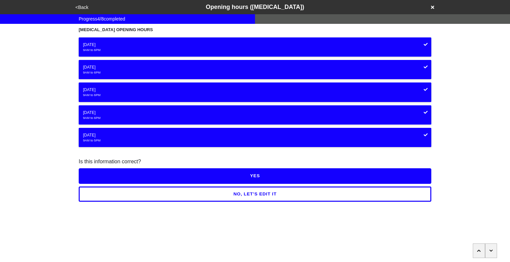
click at [492, 251] on icon "button" at bounding box center [491, 251] width 4 height 4
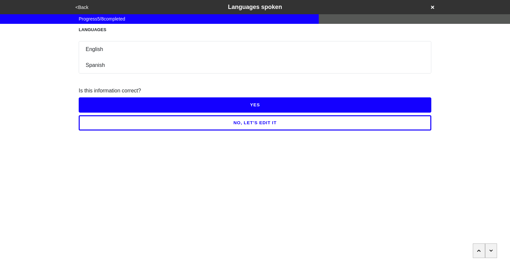
click at [492, 251] on icon "button" at bounding box center [491, 251] width 4 height 4
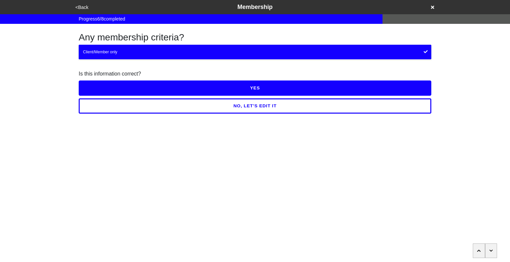
click at [492, 251] on icon "button" at bounding box center [491, 251] width 4 height 4
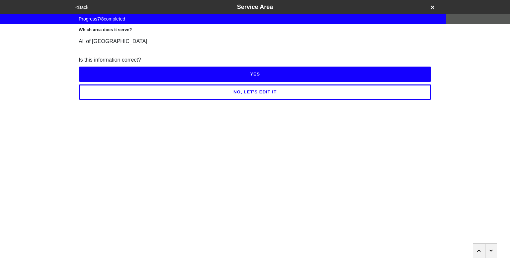
click at [492, 251] on icon "button" at bounding box center [491, 251] width 4 height 4
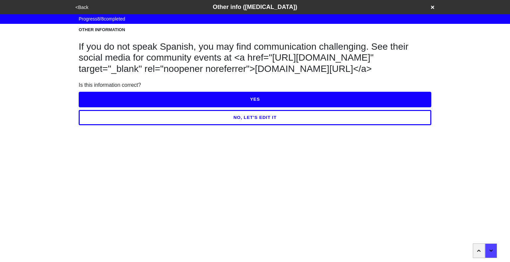
click at [325, 122] on button "NO, LET'S EDIT IT" at bounding box center [255, 117] width 352 height 15
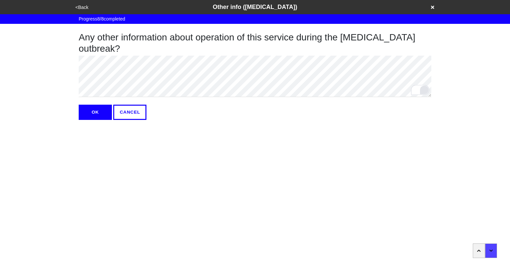
click at [421, 93] on html "<Back Other info ([MEDICAL_DATA]) Progress 8 / 8 completed Any other informatio…" at bounding box center [255, 73] width 510 height 147
click at [104, 112] on button "OK" at bounding box center [95, 112] width 33 height 15
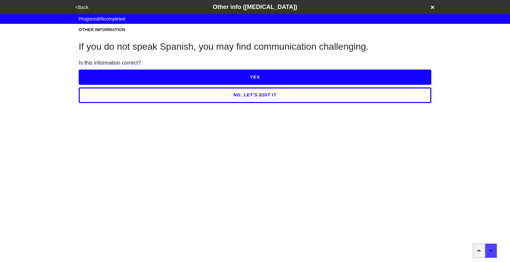
click at [229, 80] on button "YES" at bounding box center [255, 77] width 352 height 15
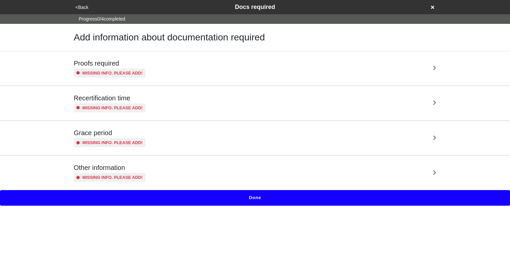
click at [221, 79] on div "Proofs required Missing info. Please add!" at bounding box center [255, 68] width 378 height 34
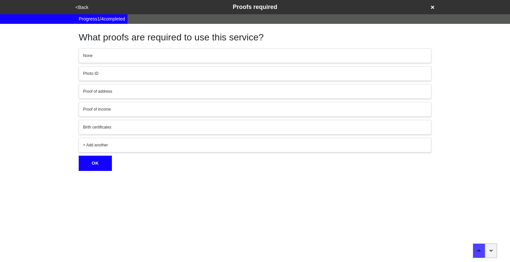
click at [488, 249] on button "button" at bounding box center [491, 251] width 12 height 15
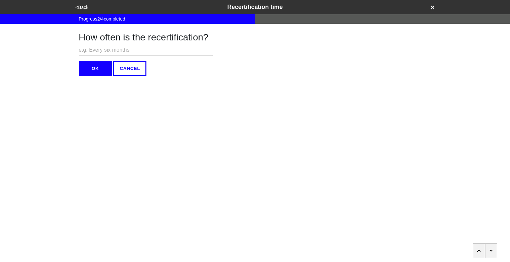
click at [488, 249] on button "button" at bounding box center [491, 251] width 12 height 15
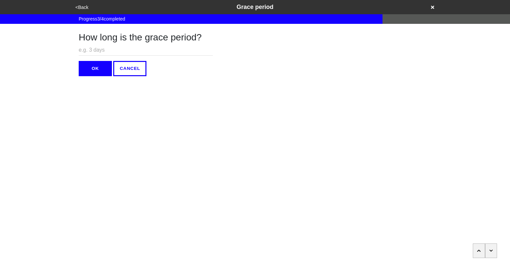
click at [488, 249] on button "button" at bounding box center [491, 251] width 12 height 15
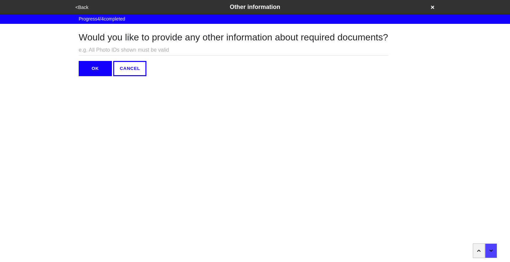
click at [104, 72] on button "OK" at bounding box center [95, 68] width 33 height 15
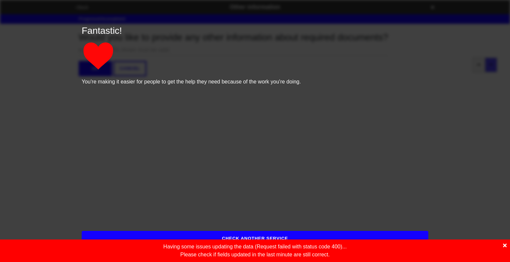
click at [504, 245] on icon at bounding box center [505, 246] width 4 height 4
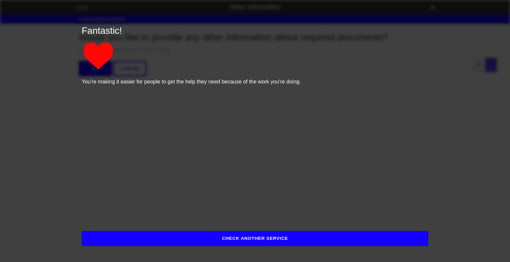
click at [333, 239] on button "CHECK ANOTHER SERVICE" at bounding box center [255, 238] width 346 height 15
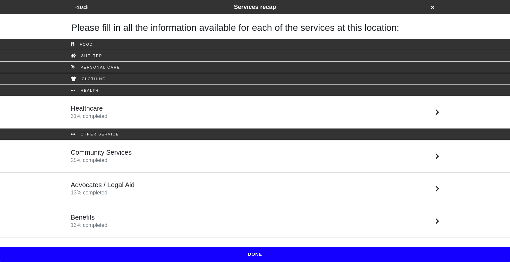
click at [176, 106] on div "Healthcare 31 % completed" at bounding box center [255, 112] width 378 height 16
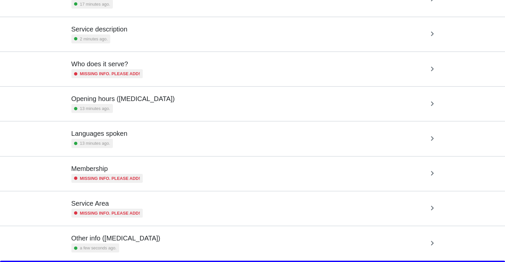
scroll to position [82, 0]
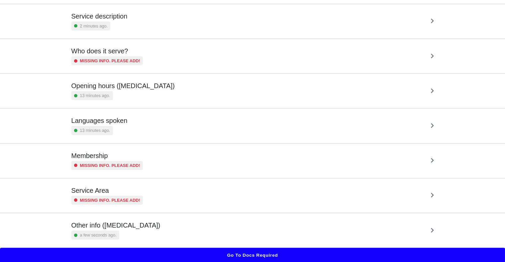
click at [225, 29] on div "Service description 2 minutes ago." at bounding box center [252, 21] width 362 height 18
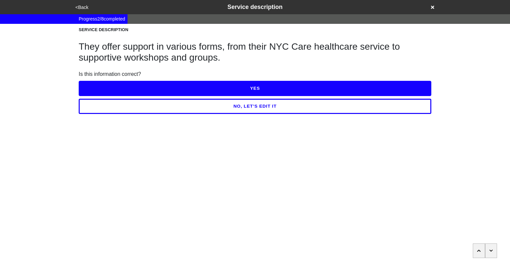
click at [494, 253] on button "button" at bounding box center [491, 251] width 12 height 15
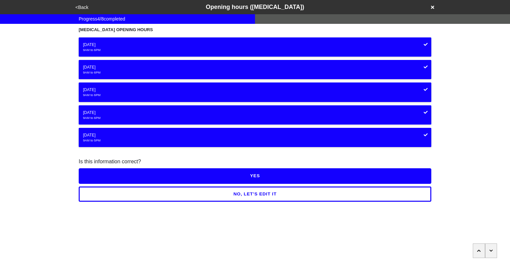
click at [494, 253] on button "button" at bounding box center [491, 251] width 12 height 15
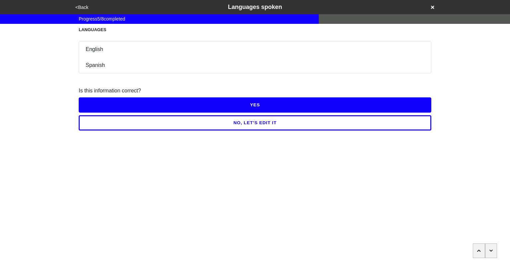
click at [494, 253] on button "button" at bounding box center [491, 251] width 12 height 15
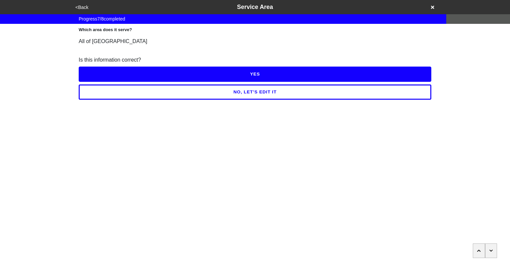
click at [494, 253] on button "button" at bounding box center [491, 251] width 12 height 15
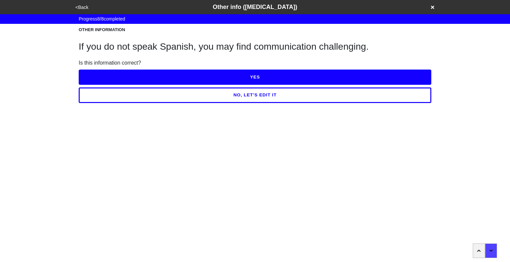
click at [81, 5] on button "<Back" at bounding box center [81, 8] width 17 height 8
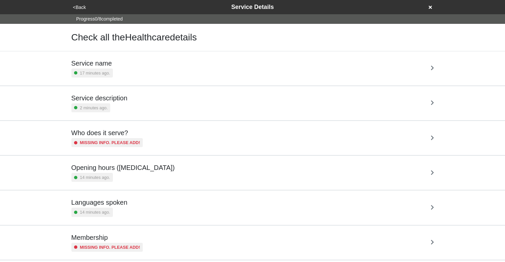
click at [81, 5] on button "<Back" at bounding box center [79, 8] width 17 height 8
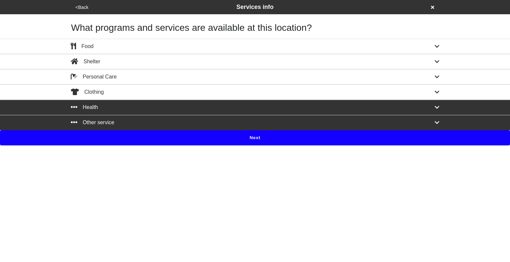
click at [242, 139] on button "Next" at bounding box center [255, 137] width 510 height 15
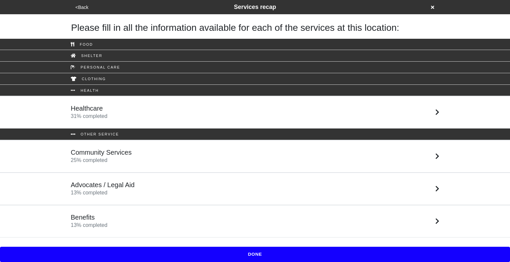
click at [173, 155] on div "Community Services 25 % completed" at bounding box center [255, 157] width 378 height 16
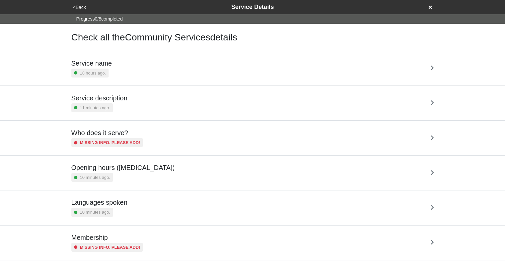
click at [170, 103] on div "Service description 11 minutes ago." at bounding box center [252, 103] width 362 height 18
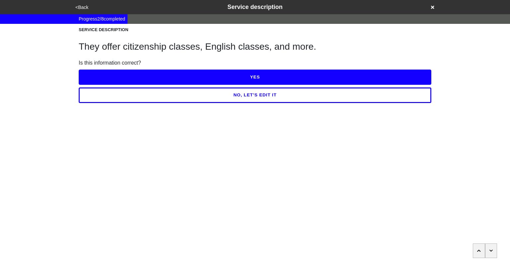
click at [492, 253] on icon "button" at bounding box center [491, 251] width 4 height 4
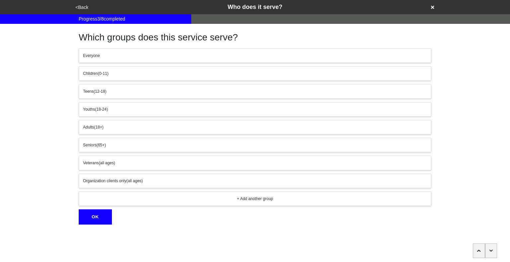
click at [492, 253] on icon "button" at bounding box center [491, 251] width 4 height 4
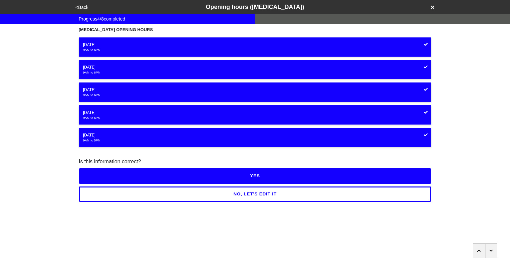
click at [492, 253] on icon "button" at bounding box center [491, 251] width 4 height 4
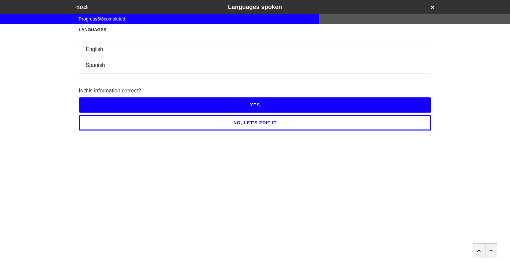
click at [492, 253] on icon "button" at bounding box center [491, 251] width 4 height 4
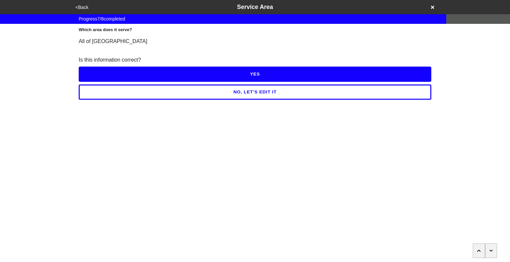
click at [492, 253] on icon "button" at bounding box center [491, 251] width 4 height 4
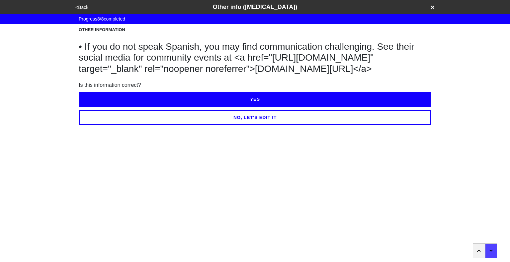
click at [476, 248] on button "button" at bounding box center [478, 251] width 12 height 15
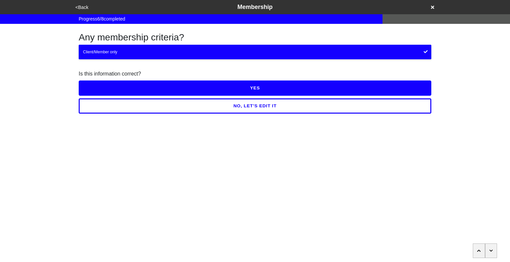
click at [476, 248] on button "button" at bounding box center [478, 251] width 12 height 15
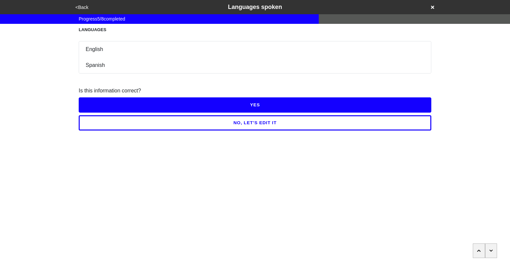
click at [476, 248] on button "button" at bounding box center [478, 251] width 12 height 15
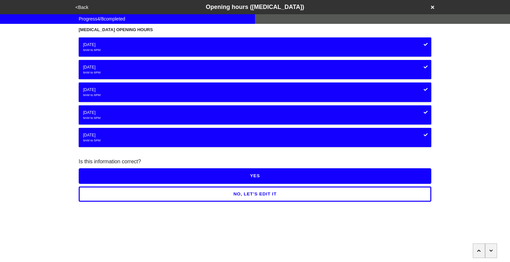
click at [476, 248] on button "button" at bounding box center [478, 251] width 12 height 15
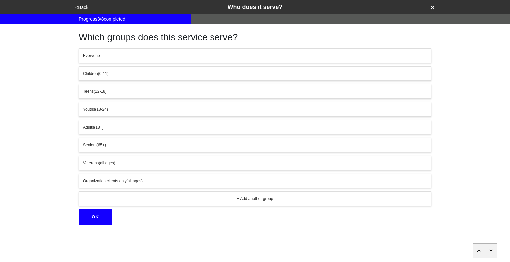
click at [476, 248] on button "button" at bounding box center [478, 251] width 12 height 15
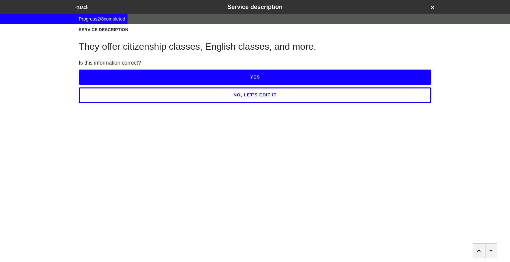
click at [476, 248] on button "button" at bounding box center [478, 251] width 12 height 15
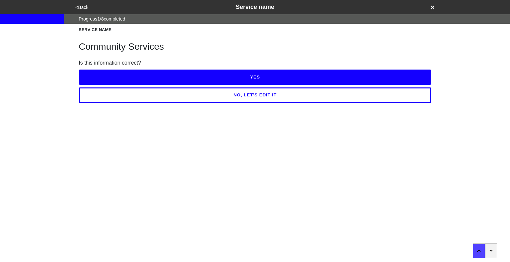
click at [492, 250] on button "button" at bounding box center [491, 251] width 12 height 15
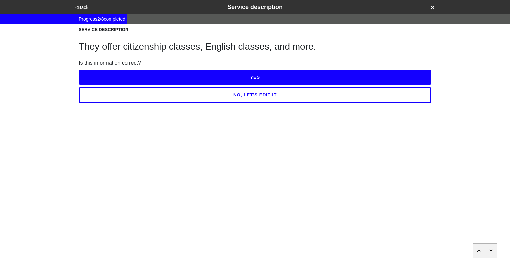
click at [492, 250] on button "button" at bounding box center [491, 251] width 12 height 15
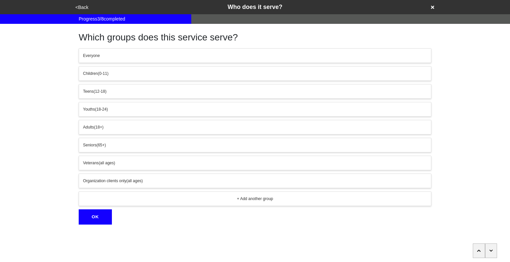
click at [492, 250] on button "button" at bounding box center [491, 251] width 12 height 15
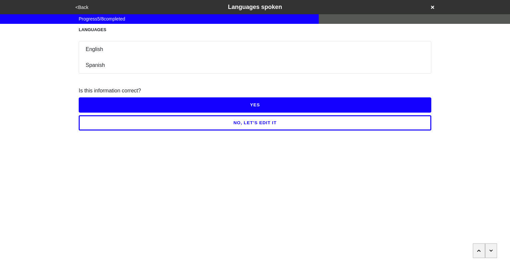
click at [492, 250] on button "button" at bounding box center [491, 251] width 12 height 15
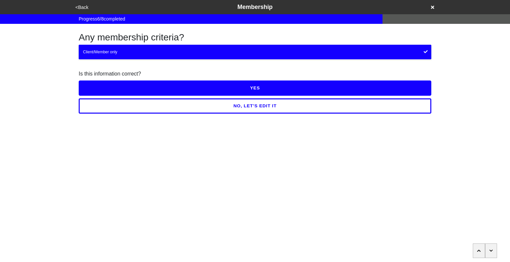
click at [492, 250] on button "button" at bounding box center [491, 251] width 12 height 15
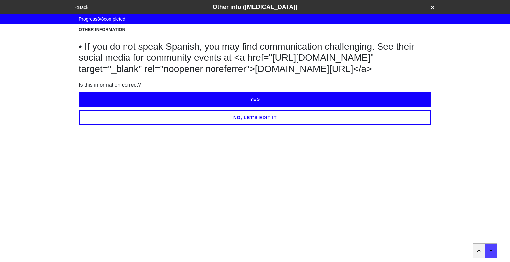
click at [264, 107] on button "YES" at bounding box center [255, 99] width 352 height 15
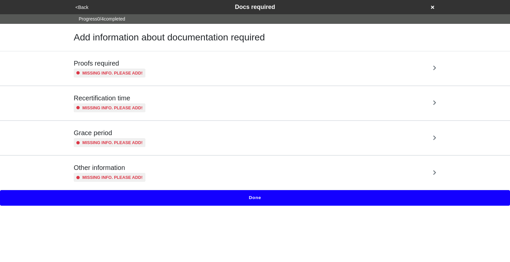
click at [278, 70] on div "Proofs required Missing info. Please add!" at bounding box center [255, 68] width 362 height 18
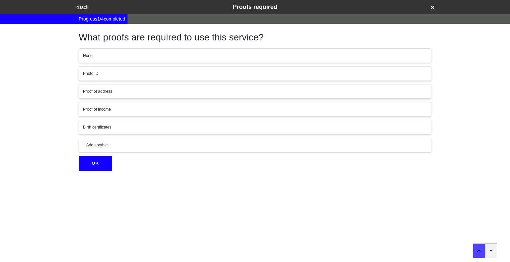
click at [490, 251] on icon "button" at bounding box center [490, 251] width 3 height 2
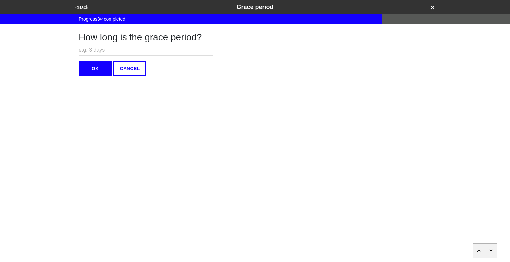
click at [490, 251] on icon "button" at bounding box center [490, 251] width 3 height 2
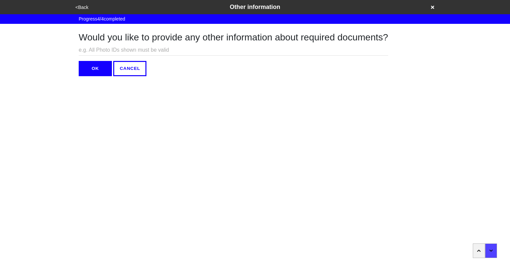
click at [96, 71] on button "OK" at bounding box center [95, 68] width 33 height 15
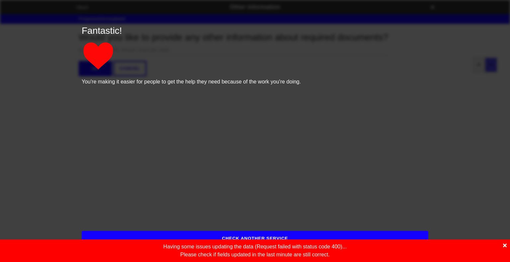
click at [504, 246] on icon at bounding box center [505, 246] width 4 height 4
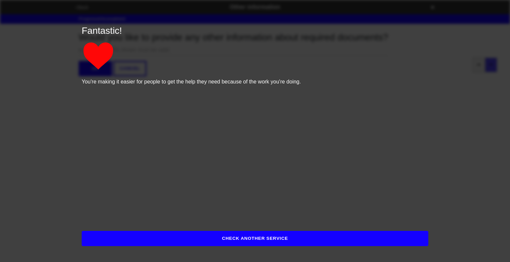
click at [272, 242] on button "CHECK ANOTHER SERVICE" at bounding box center [255, 238] width 346 height 15
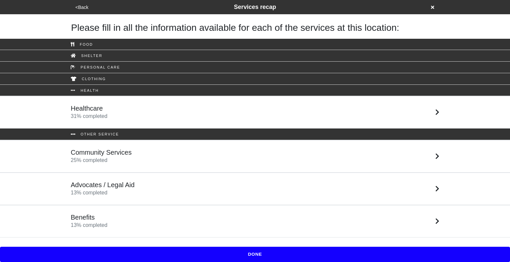
click at [178, 187] on div "Advocates / Legal Aid 13 % completed" at bounding box center [255, 189] width 378 height 16
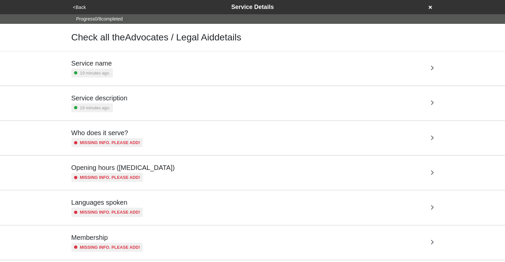
click at [206, 75] on div "Service name 19 minutes ago." at bounding box center [252, 68] width 362 height 18
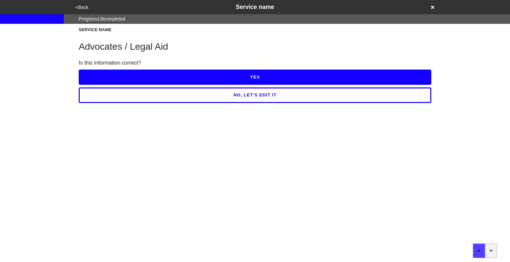
click at [490, 252] on icon "button" at bounding box center [490, 251] width 3 height 2
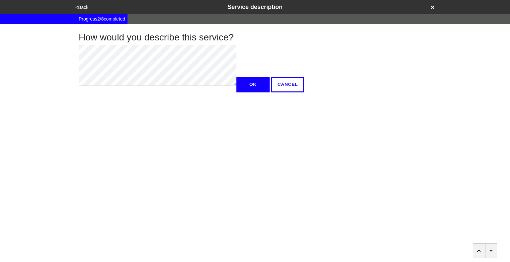
click at [490, 252] on icon "button" at bounding box center [490, 251] width 3 height 2
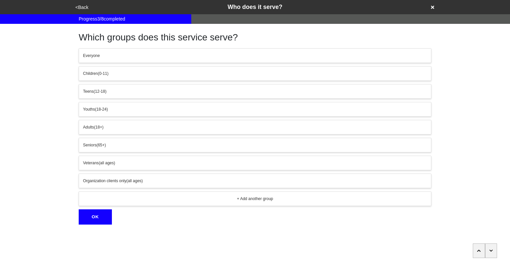
click at [490, 252] on icon "button" at bounding box center [490, 251] width 3 height 2
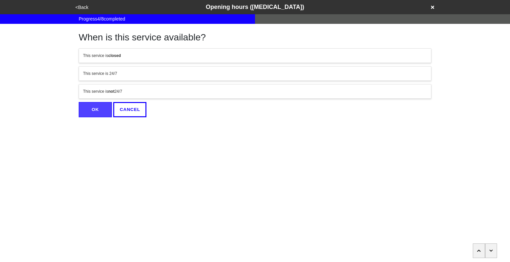
click at [490, 252] on icon "button" at bounding box center [490, 251] width 3 height 2
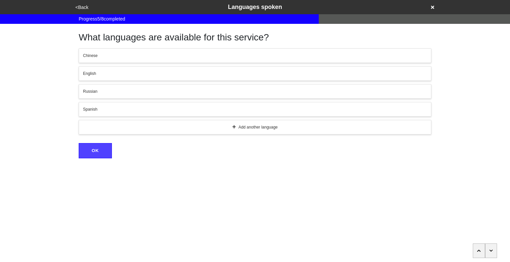
click at [490, 252] on icon "button" at bounding box center [490, 251] width 3 height 2
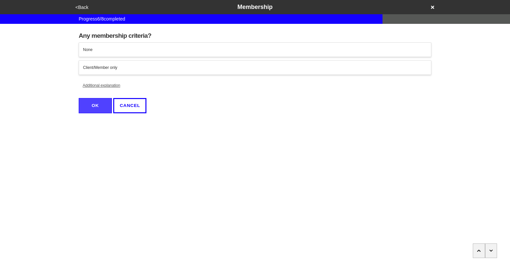
click at [490, 252] on icon "button" at bounding box center [490, 251] width 3 height 2
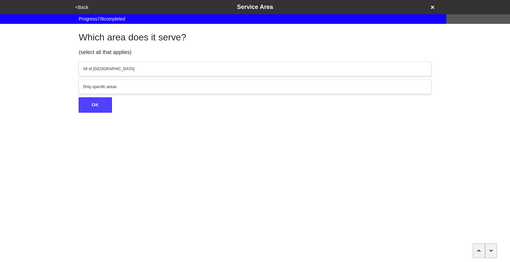
click at [490, 252] on icon "button" at bounding box center [490, 251] width 3 height 2
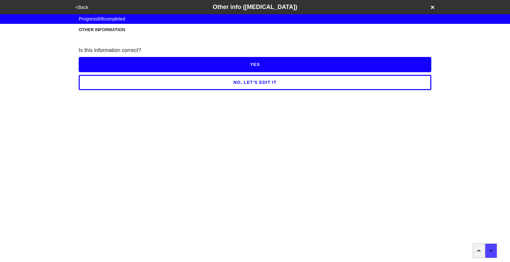
click at [255, 84] on button "NO, LET'S EDIT IT" at bounding box center [255, 82] width 352 height 15
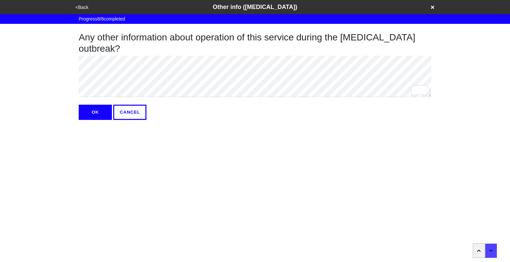
click at [97, 109] on button "OK" at bounding box center [95, 112] width 33 height 15
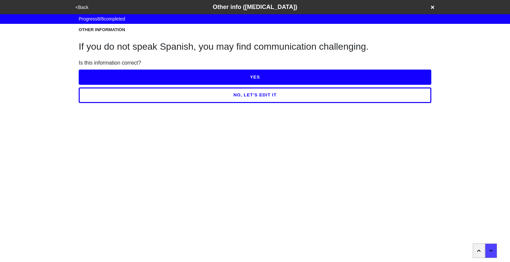
click at [261, 77] on button "YES" at bounding box center [255, 77] width 352 height 15
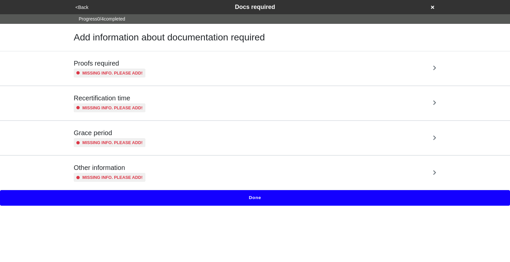
click at [80, 8] on button "<Back" at bounding box center [81, 8] width 17 height 8
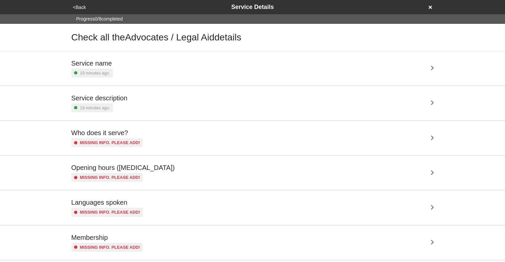
click at [80, 8] on button "<Back" at bounding box center [79, 8] width 17 height 8
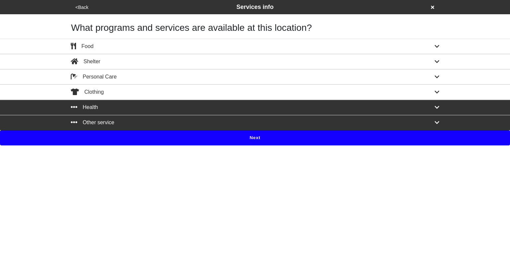
click at [237, 145] on html "<Back Services info What programs and services are available at this location? …" at bounding box center [255, 73] width 510 height 146
click at [253, 141] on button "Next" at bounding box center [255, 137] width 510 height 15
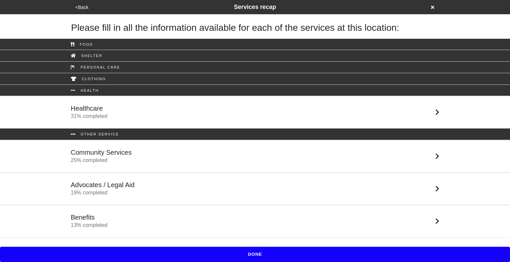
click at [231, 226] on div "Benefits 13 % completed" at bounding box center [255, 222] width 378 height 16
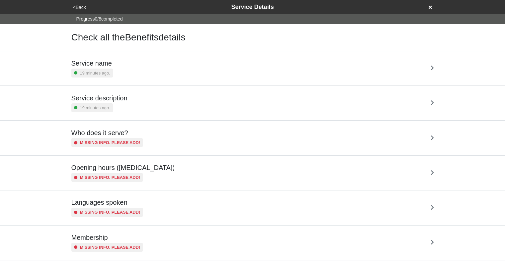
click at [235, 108] on div "Service description 19 minutes ago." at bounding box center [252, 103] width 362 height 18
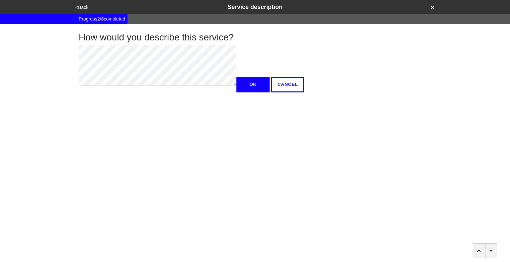
click at [491, 254] on button "button" at bounding box center [491, 251] width 12 height 15
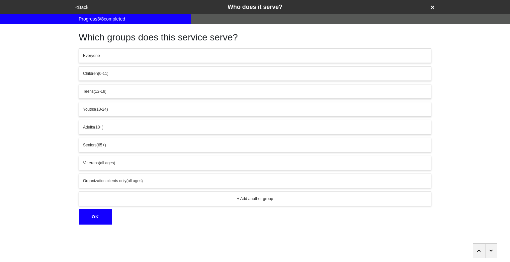
click at [491, 254] on button "button" at bounding box center [491, 251] width 12 height 15
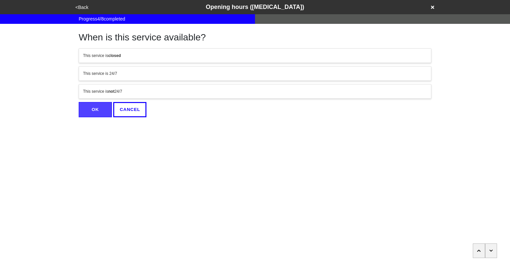
click at [491, 254] on button "button" at bounding box center [491, 251] width 12 height 15
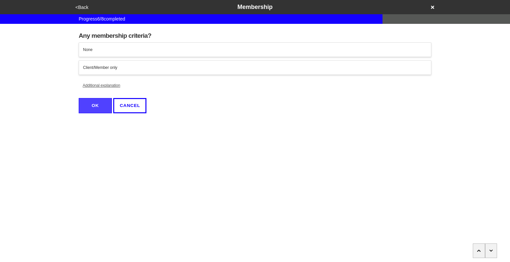
click at [491, 254] on button "button" at bounding box center [491, 251] width 12 height 15
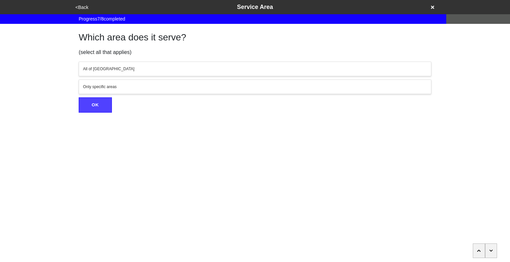
click at [491, 254] on button "button" at bounding box center [491, 251] width 12 height 15
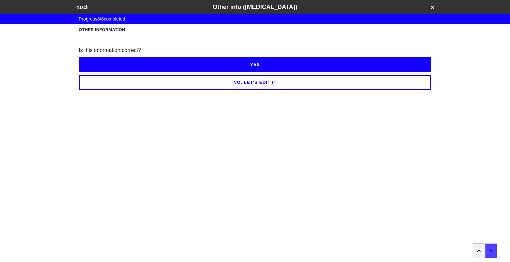
click at [286, 89] on button "NO, LET'S EDIT IT" at bounding box center [255, 82] width 352 height 15
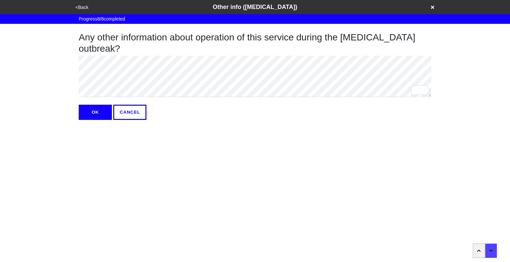
click at [96, 111] on button "OK" at bounding box center [95, 112] width 33 height 15
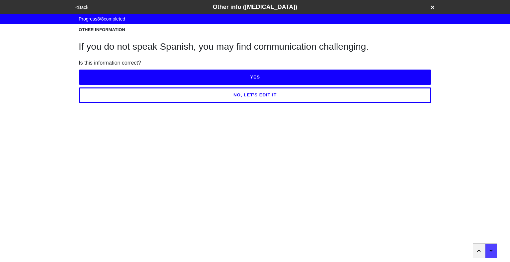
click at [244, 74] on button "YES" at bounding box center [255, 77] width 352 height 15
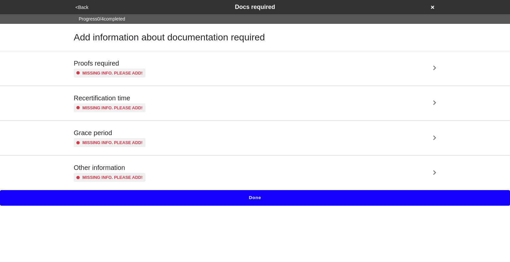
click at [80, 7] on button "<Back" at bounding box center [81, 8] width 17 height 8
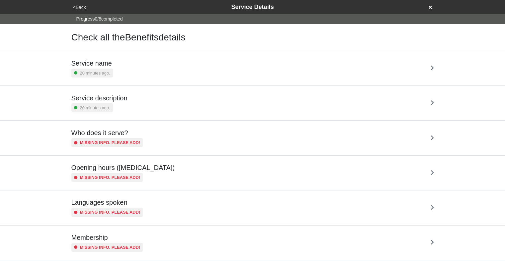
click at [80, 7] on button "<Back" at bounding box center [79, 8] width 17 height 8
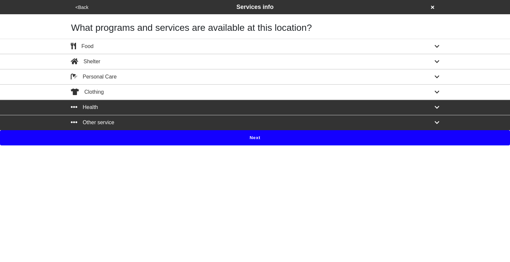
click at [257, 140] on button "Next" at bounding box center [255, 137] width 510 height 15
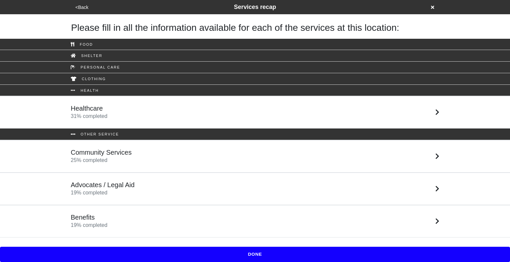
click at [192, 187] on div "Advocates / Legal Aid 19 % completed" at bounding box center [255, 189] width 378 height 16
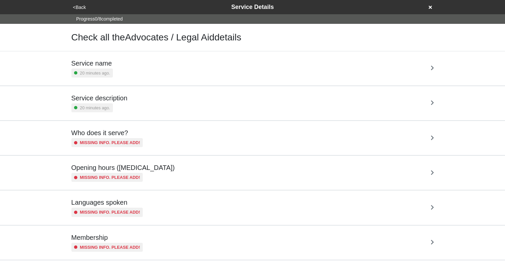
click at [173, 105] on div "Service description 20 minutes ago." at bounding box center [252, 103] width 362 height 18
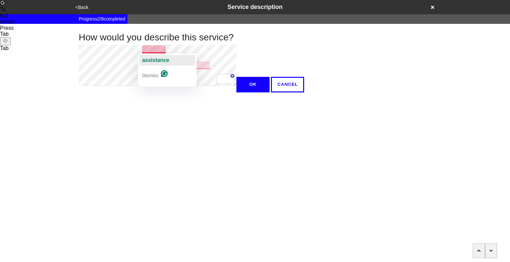
click at [168, 57] on span "assistance" at bounding box center [155, 60] width 27 height 6
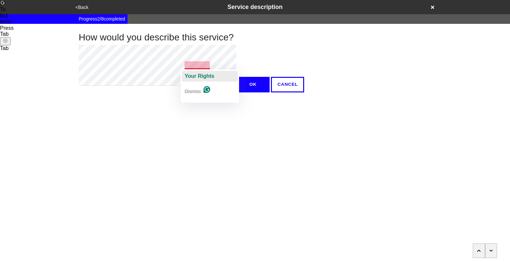
click at [194, 74] on span "Your Rights" at bounding box center [199, 76] width 30 height 6
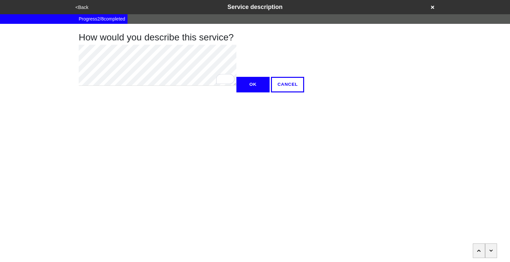
type textarea "x"
click at [236, 92] on button "OK" at bounding box center [252, 84] width 33 height 15
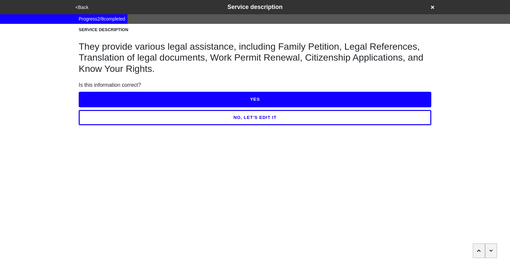
click at [215, 98] on button "YES" at bounding box center [255, 99] width 352 height 15
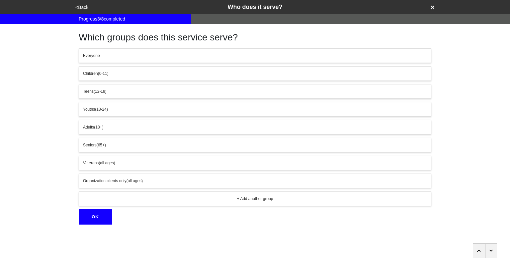
click at [490, 247] on button "button" at bounding box center [491, 251] width 12 height 15
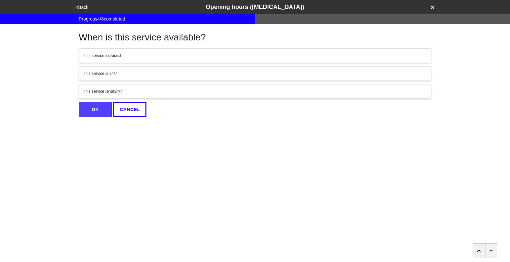
click at [193, 89] on div "This service is not 24/7" at bounding box center [255, 92] width 344 height 6
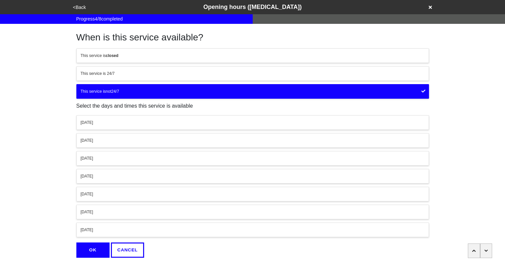
click at [154, 120] on div "[DATE]" at bounding box center [253, 123] width 344 height 6
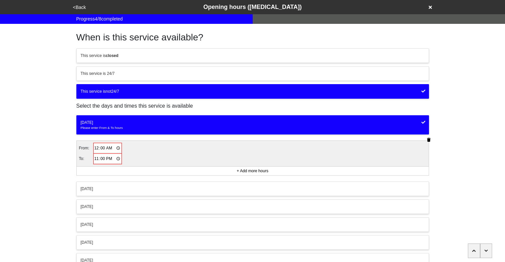
click at [97, 147] on input "00:00" at bounding box center [108, 149] width 28 height 10
type input "09:00"
click at [97, 157] on input "23:00" at bounding box center [108, 159] width 28 height 10
type input "18:00"
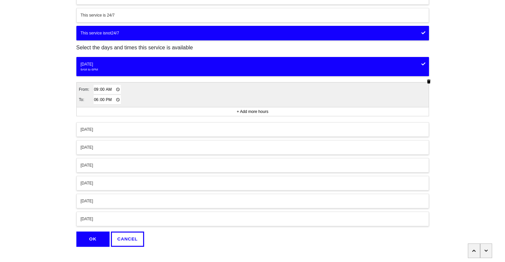
scroll to position [60, 0]
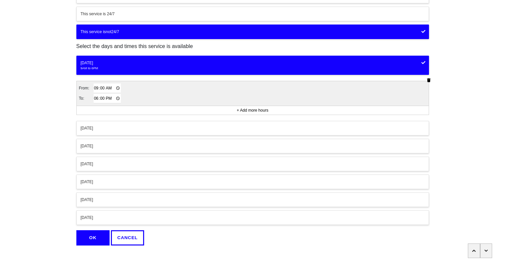
click at [105, 119] on div "[DATE] 9AM to 6PM From: 09:00 To: 18:00 + Add more hours [DATE] [DATE] [DATE] […" at bounding box center [252, 141] width 352 height 170
click at [111, 125] on div "[DATE]" at bounding box center [253, 128] width 344 height 6
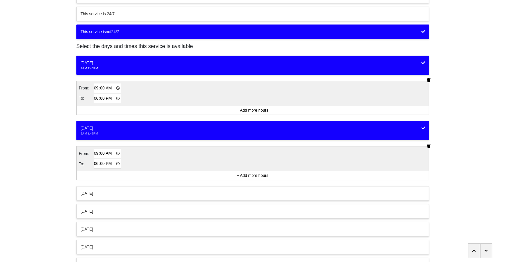
click at [129, 209] on div "[DATE]" at bounding box center [253, 212] width 344 height 6
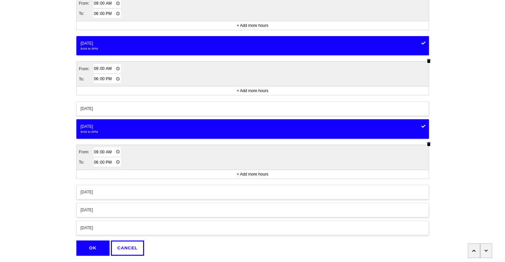
scroll to position [146, 0]
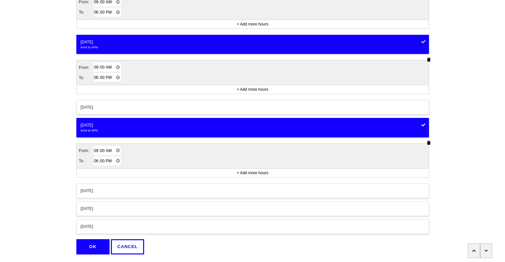
click at [129, 188] on div "[DATE]" at bounding box center [253, 191] width 344 height 6
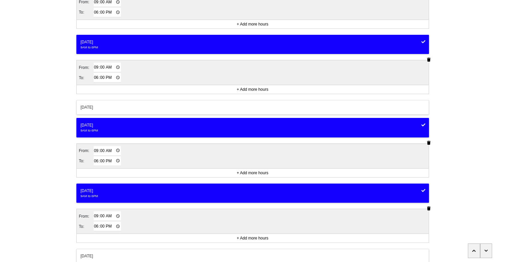
scroll to position [210, 0]
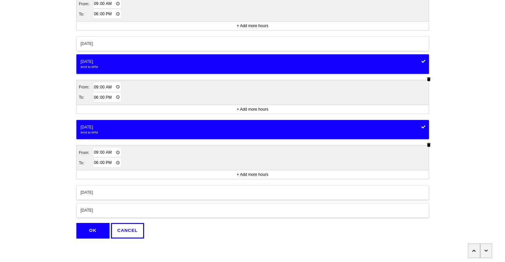
click at [114, 190] on div "[DATE]" at bounding box center [253, 193] width 344 height 6
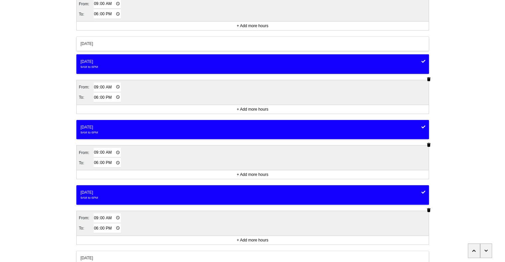
click at [94, 227] on input "18:00" at bounding box center [108, 229] width 28 height 10
type input "17:00"
click at [80, 215] on td "From:" at bounding box center [86, 218] width 15 height 10
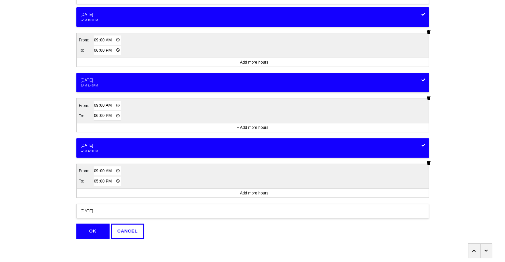
click at [94, 227] on button "OK" at bounding box center [92, 231] width 33 height 15
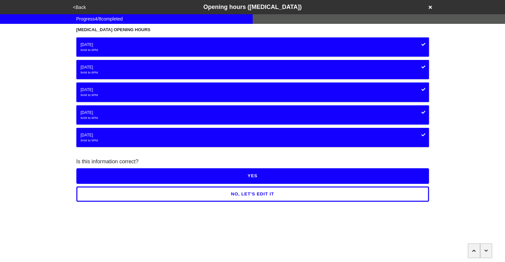
scroll to position [0, 0]
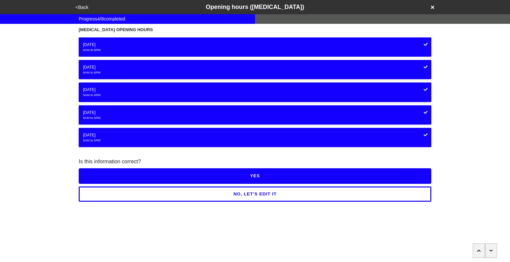
click at [260, 179] on button "YES" at bounding box center [255, 176] width 352 height 15
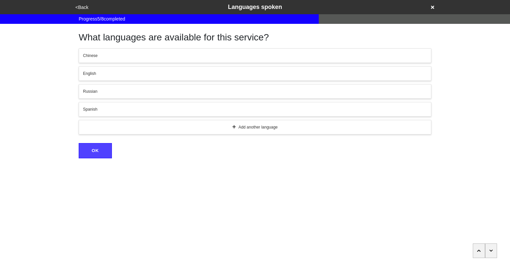
click at [179, 111] on div "Spanish" at bounding box center [255, 109] width 344 height 6
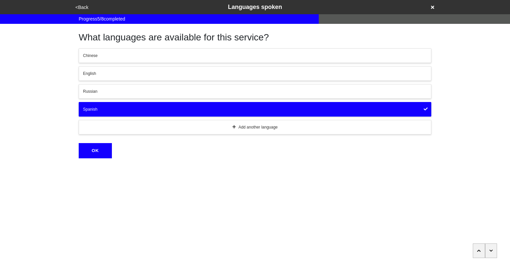
click at [150, 75] on div "English" at bounding box center [255, 74] width 344 height 6
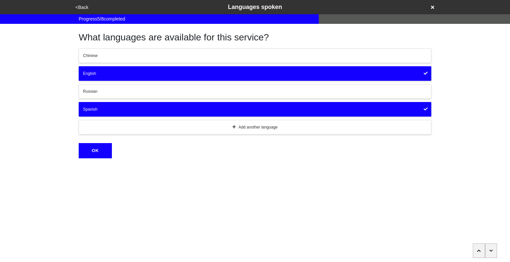
click at [89, 154] on button "OK" at bounding box center [95, 150] width 33 height 15
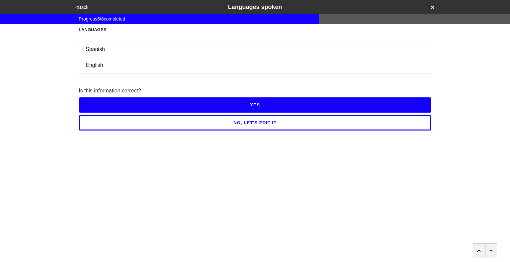
click at [234, 104] on button "YES" at bounding box center [255, 105] width 352 height 15
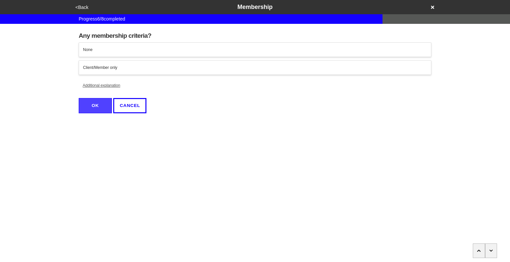
click at [203, 66] on div "Client/Member only" at bounding box center [255, 68] width 344 height 6
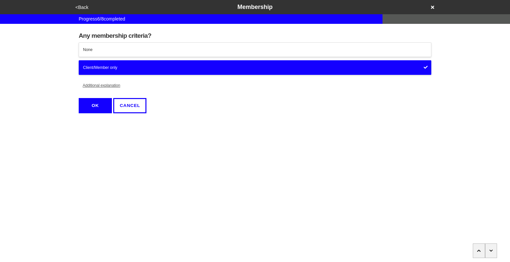
click at [96, 108] on button "OK" at bounding box center [95, 105] width 33 height 15
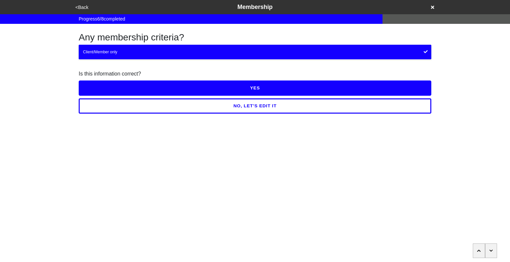
click at [232, 87] on button "YES" at bounding box center [255, 88] width 352 height 15
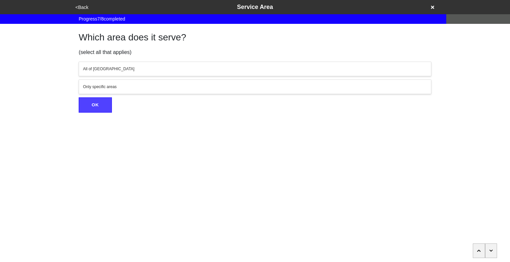
click at [232, 87] on div "Only specific areas" at bounding box center [255, 87] width 344 height 6
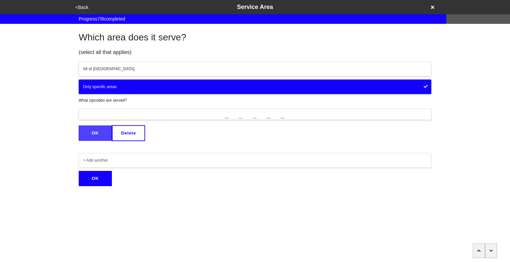
click at [278, 69] on div "All of [GEOGRAPHIC_DATA]" at bounding box center [255, 69] width 344 height 6
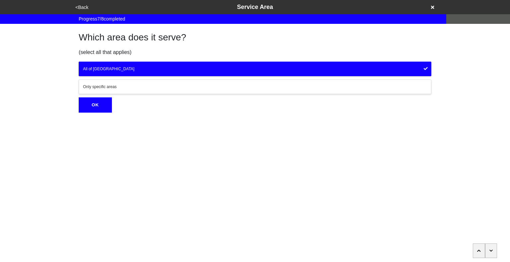
click at [101, 111] on button "OK" at bounding box center [95, 105] width 33 height 15
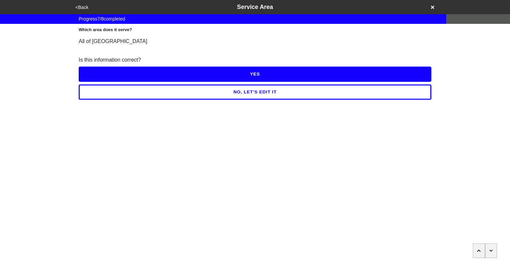
click at [286, 77] on button "YES" at bounding box center [255, 74] width 352 height 15
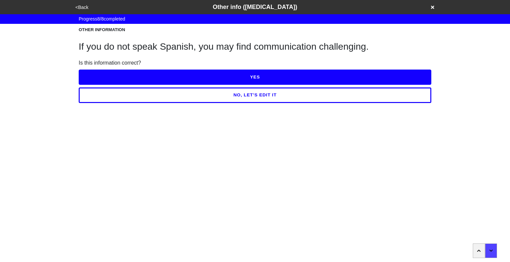
click at [269, 81] on button "YES" at bounding box center [255, 77] width 352 height 15
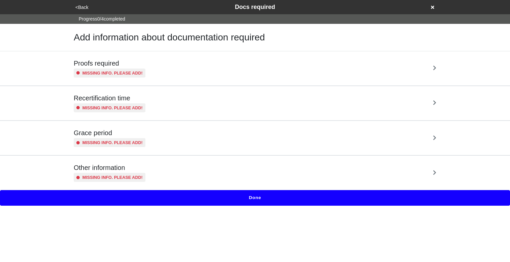
click at [273, 201] on button "Done" at bounding box center [255, 197] width 510 height 15
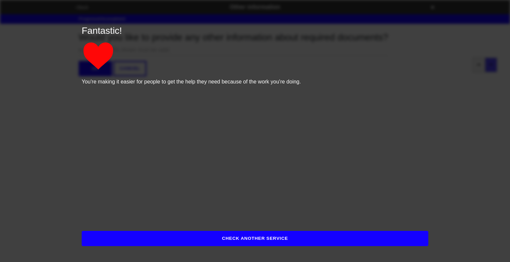
click at [269, 236] on button "CHECK ANOTHER SERVICE" at bounding box center [255, 238] width 346 height 15
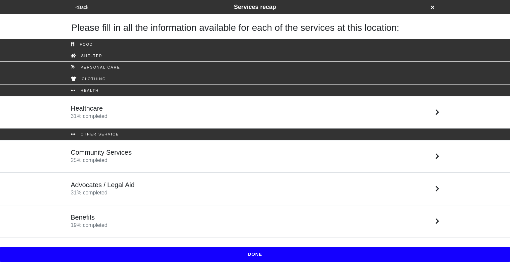
click at [162, 229] on link "Benefits 19 % completed" at bounding box center [255, 221] width 510 height 33
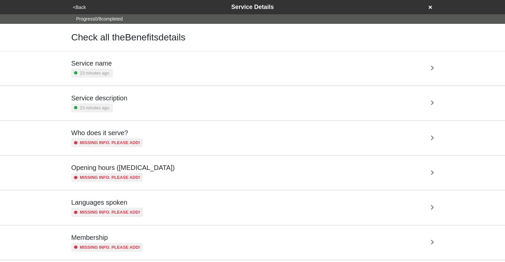
click at [166, 102] on div "Service description 23 minutes ago." at bounding box center [252, 103] width 362 height 18
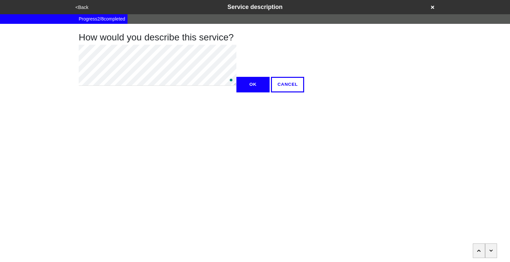
type textarea "x"
click at [236, 92] on button "OK" at bounding box center [252, 84] width 33 height 15
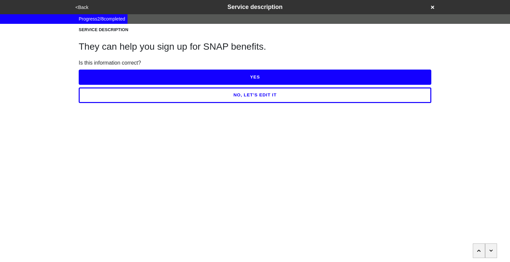
click at [240, 78] on button "YES" at bounding box center [255, 77] width 352 height 15
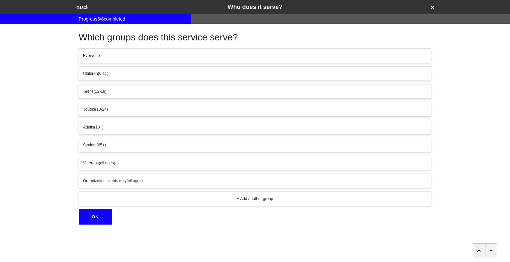
click at [491, 252] on icon "button" at bounding box center [491, 251] width 4 height 4
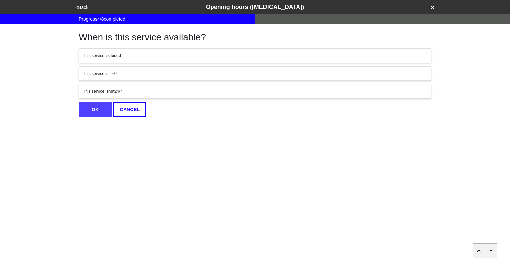
click at [230, 94] on div "This service is not 24/7" at bounding box center [255, 92] width 344 height 6
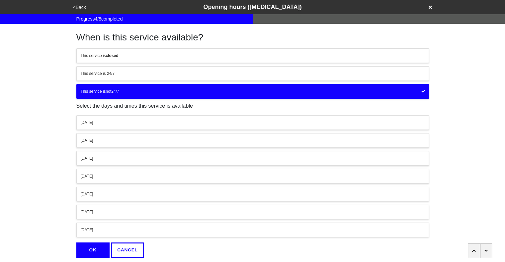
click at [116, 127] on button "[DATE]" at bounding box center [252, 122] width 352 height 15
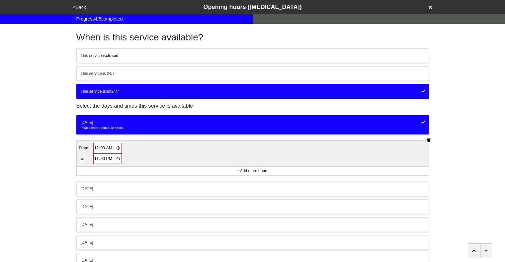
click at [93, 149] on td "00:00" at bounding box center [107, 148] width 29 height 11
click at [94, 149] on input "00:00" at bounding box center [108, 149] width 28 height 10
type input "09:00"
click at [96, 157] on input "23:00" at bounding box center [108, 159] width 28 height 10
type input "18:00"
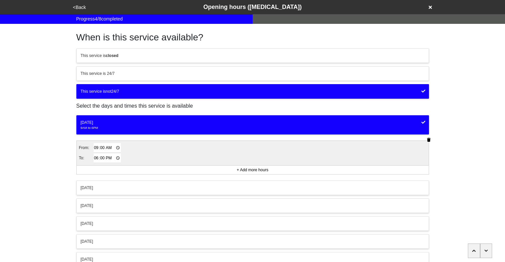
click at [129, 186] on div "[DATE]" at bounding box center [253, 188] width 344 height 6
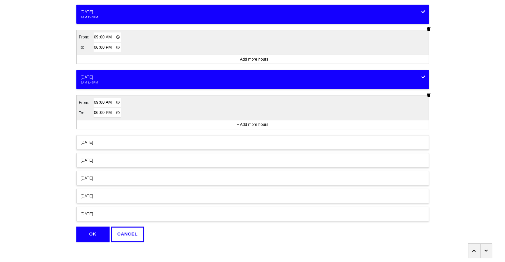
scroll to position [115, 0]
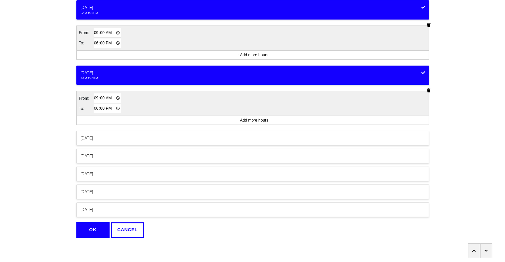
click at [119, 153] on div "[DATE]" at bounding box center [253, 156] width 344 height 6
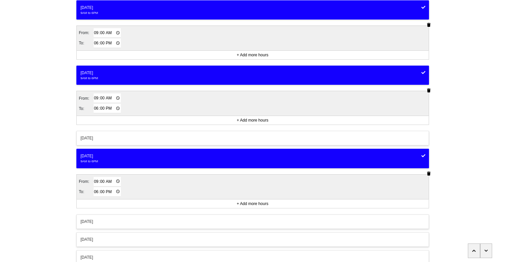
click at [135, 219] on div "[DATE]" at bounding box center [253, 222] width 344 height 6
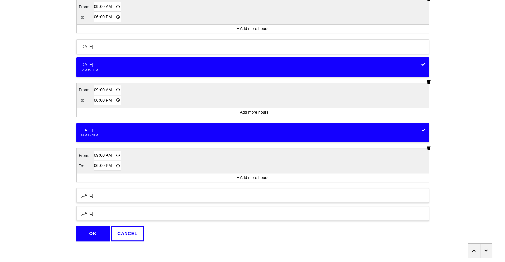
scroll to position [207, 0]
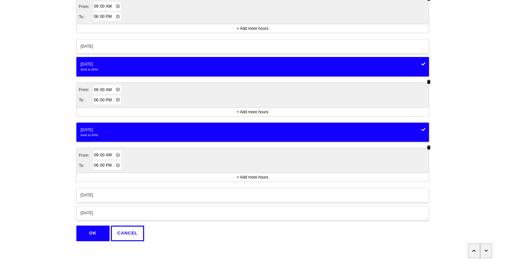
click at [119, 196] on div "[DATE]" at bounding box center [253, 195] width 344 height 6
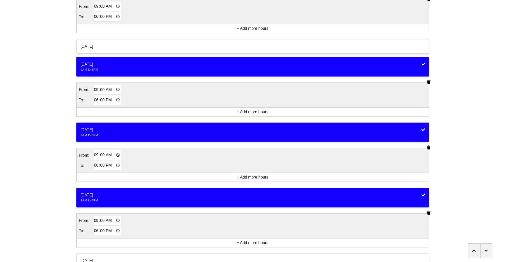
click at [96, 229] on input "18:00" at bounding box center [108, 232] width 28 height 10
type input "17:00"
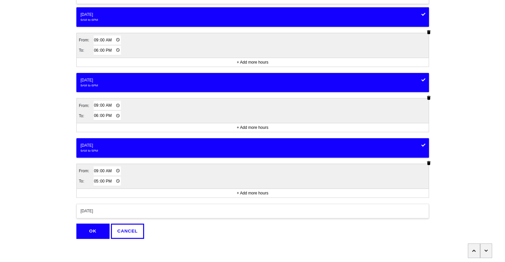
click at [96, 229] on button "OK" at bounding box center [92, 231] width 33 height 15
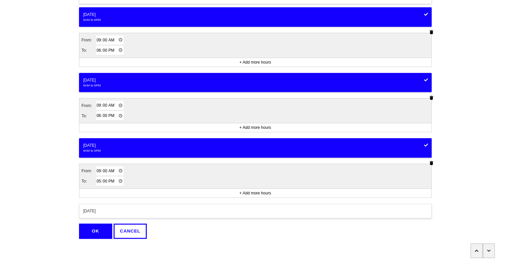
scroll to position [0, 0]
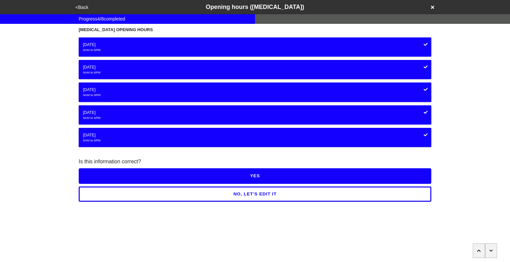
click at [248, 176] on button "YES" at bounding box center [255, 176] width 352 height 15
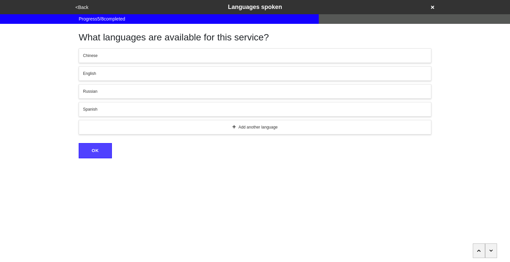
click at [157, 107] on div "Spanish" at bounding box center [255, 109] width 344 height 6
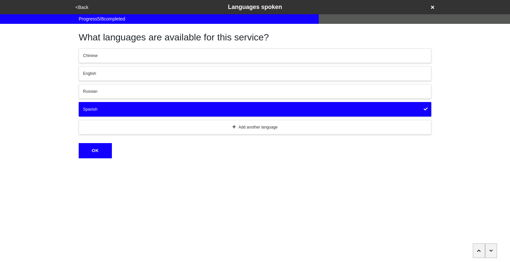
click at [138, 74] on div "English" at bounding box center [255, 74] width 344 height 6
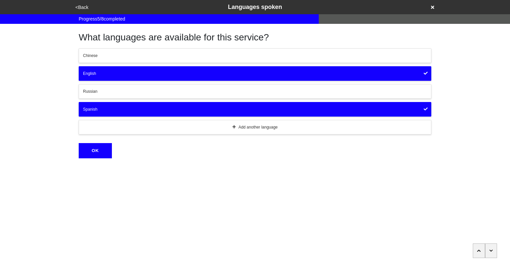
click at [102, 151] on button "OK" at bounding box center [95, 150] width 33 height 15
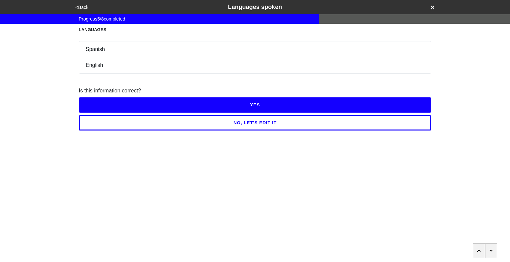
click at [257, 103] on button "YES" at bounding box center [255, 105] width 352 height 15
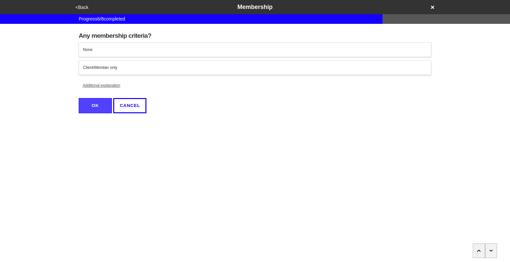
click at [311, 68] on div "Client/Member only" at bounding box center [255, 68] width 344 height 6
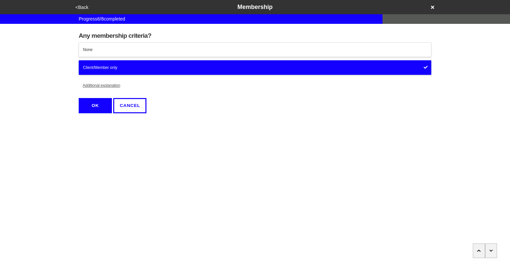
click at [102, 105] on button "OK" at bounding box center [95, 105] width 33 height 15
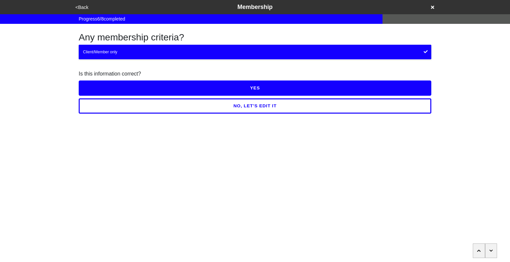
click at [194, 83] on button "YES" at bounding box center [255, 88] width 352 height 15
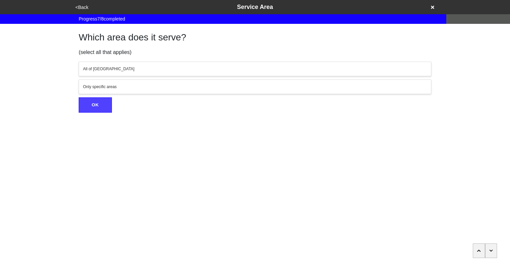
click at [219, 71] on div "All of [GEOGRAPHIC_DATA]" at bounding box center [255, 69] width 344 height 6
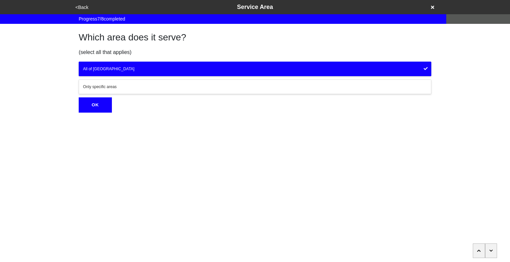
click at [97, 106] on button "OK" at bounding box center [95, 105] width 33 height 15
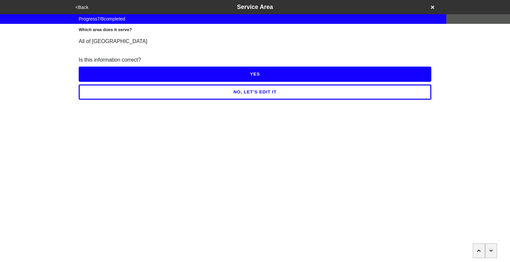
click at [224, 75] on button "YES" at bounding box center [255, 74] width 352 height 15
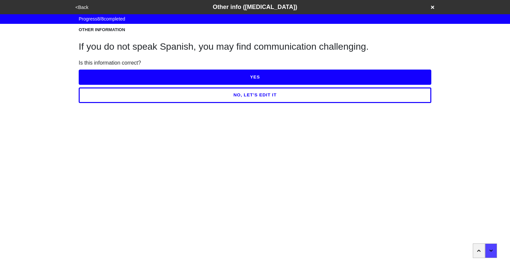
click at [224, 75] on button "YES" at bounding box center [255, 77] width 352 height 15
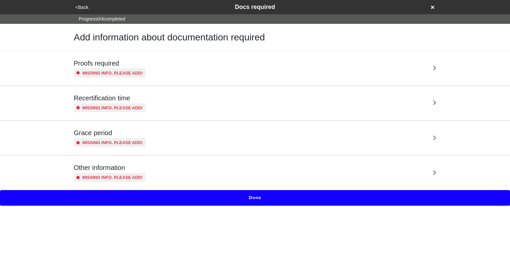
click at [276, 196] on button "Done" at bounding box center [255, 197] width 510 height 15
